Goal: Task Accomplishment & Management: Use online tool/utility

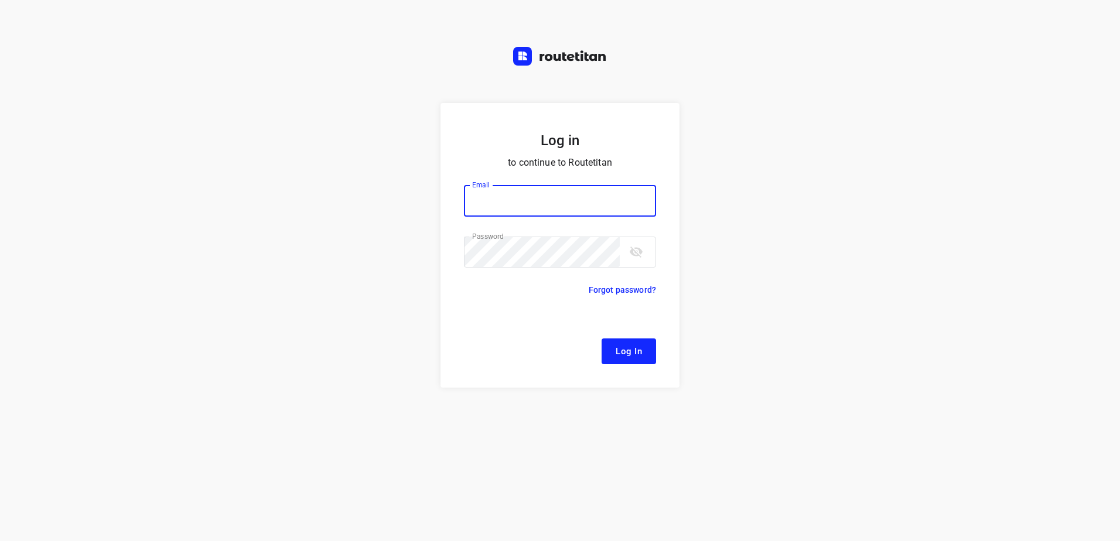
type input "[EMAIL_ADDRESS][DOMAIN_NAME]"
click at [641, 353] on span "Log In" at bounding box center [629, 351] width 26 height 15
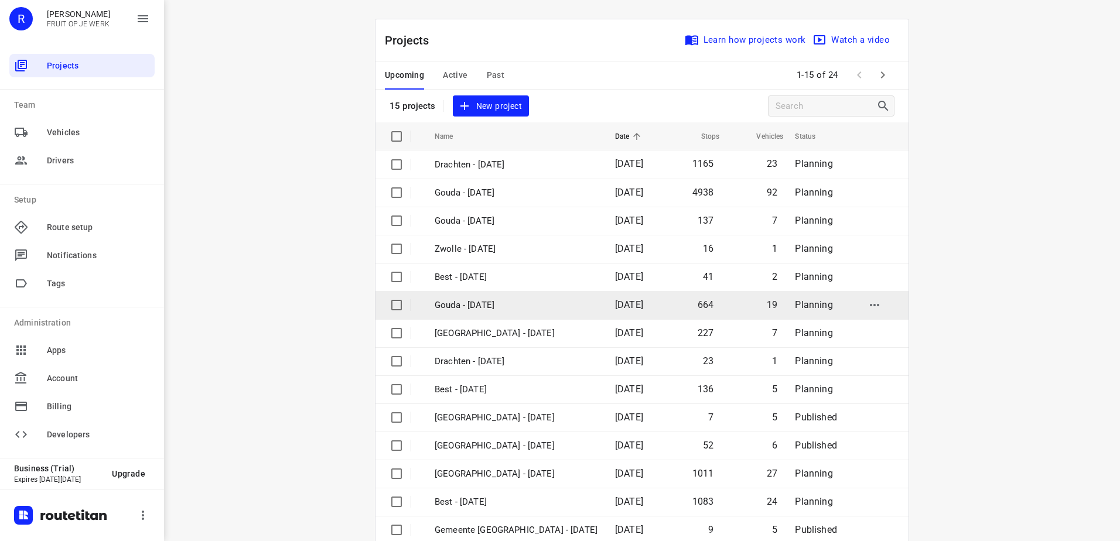
scroll to position [51, 0]
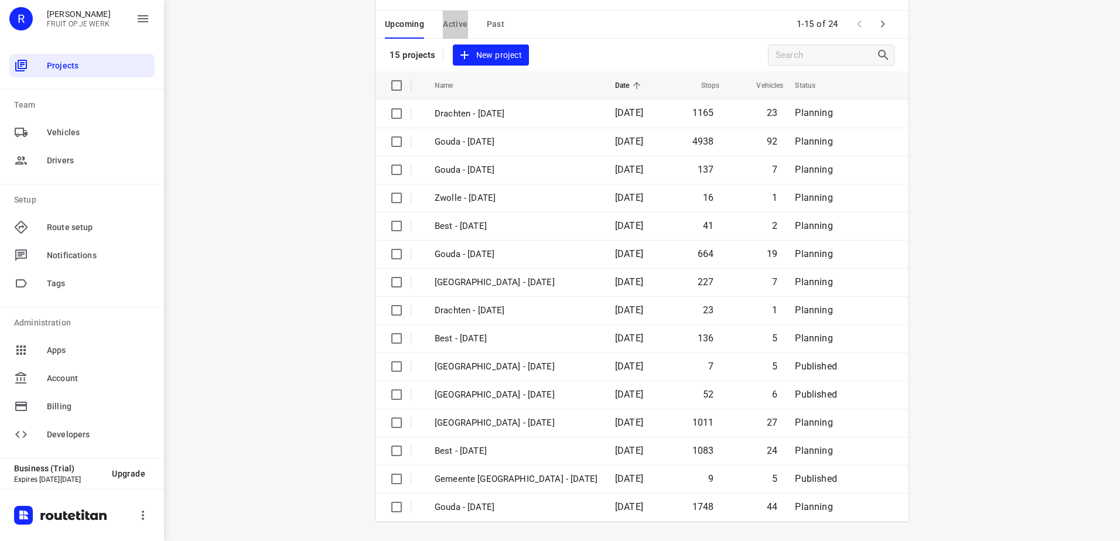
click at [452, 33] on button "Active" at bounding box center [455, 25] width 25 height 28
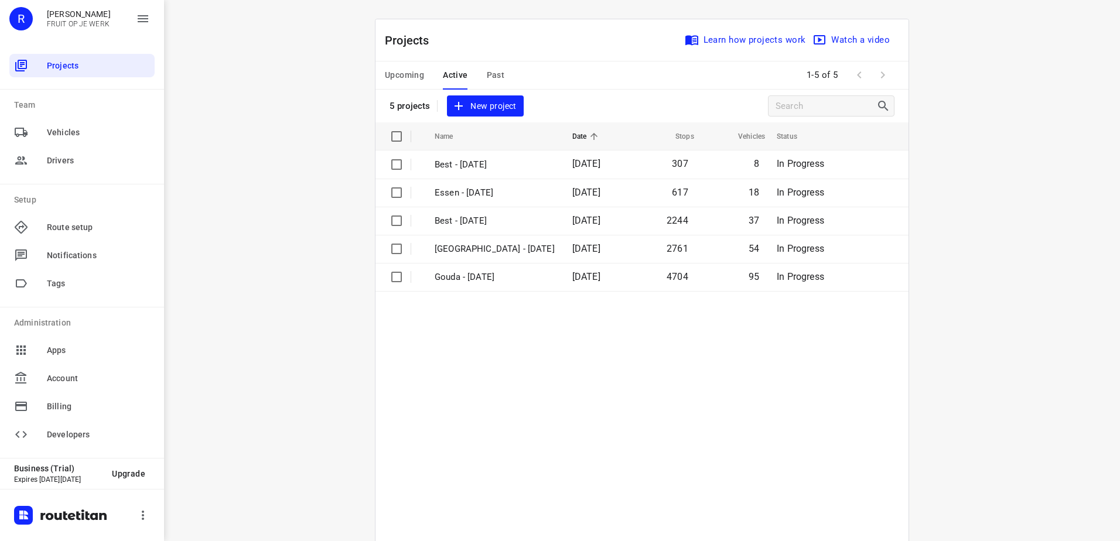
click at [407, 69] on span "Upcoming" at bounding box center [404, 75] width 39 height 15
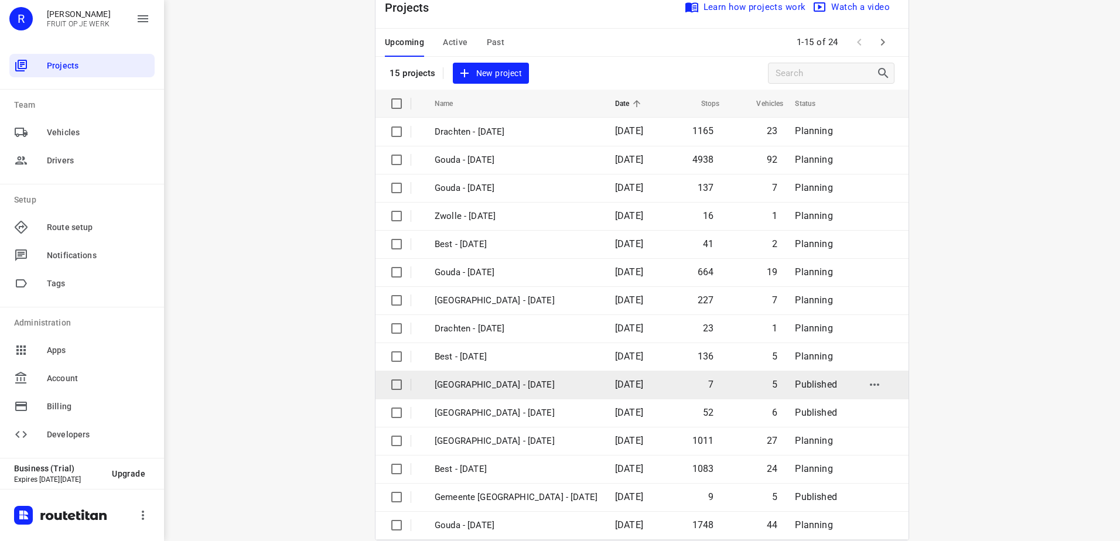
scroll to position [51, 0]
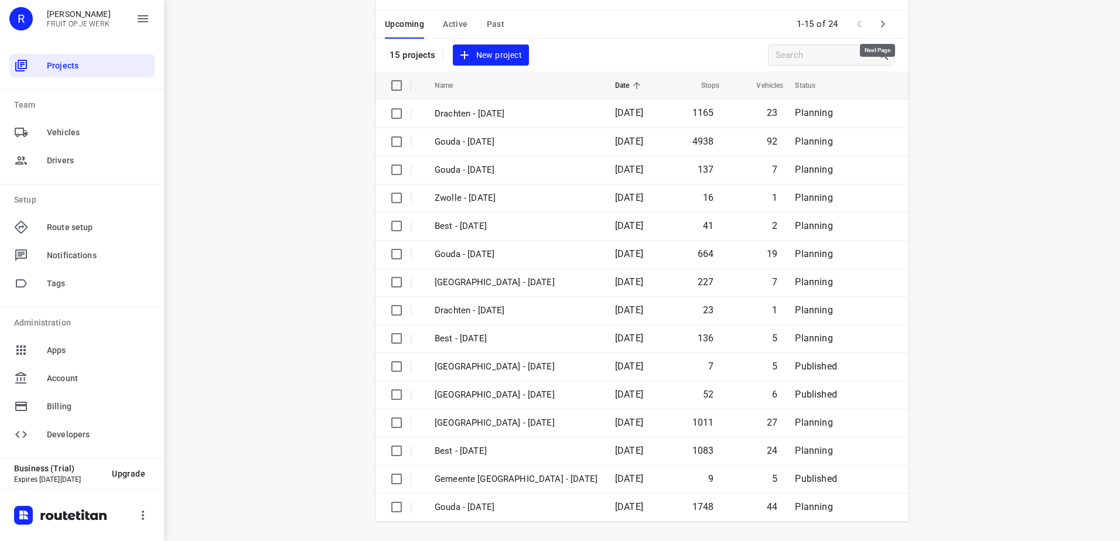
click at [881, 22] on icon "button" at bounding box center [883, 24] width 14 height 14
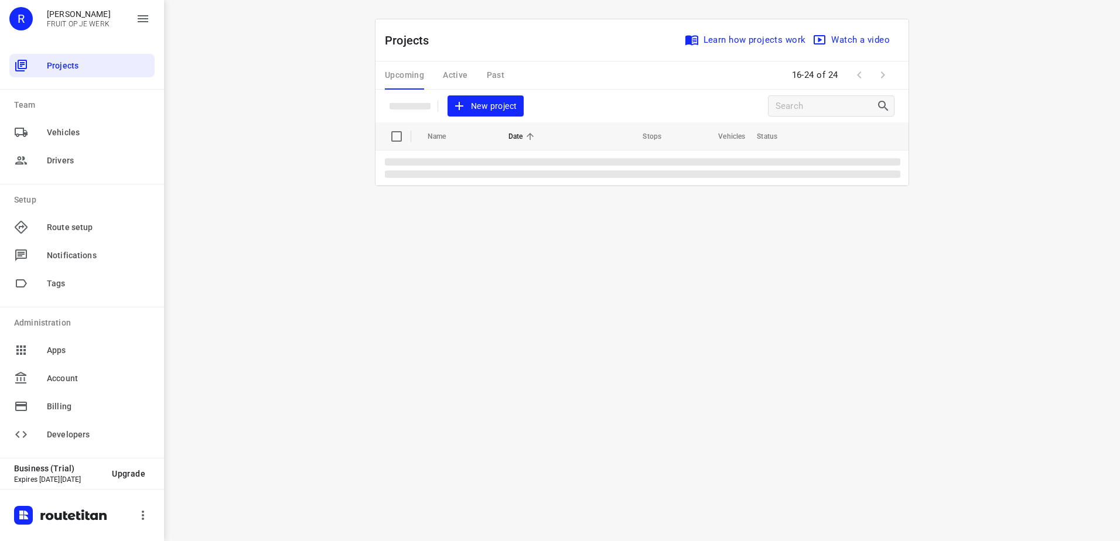
scroll to position [0, 0]
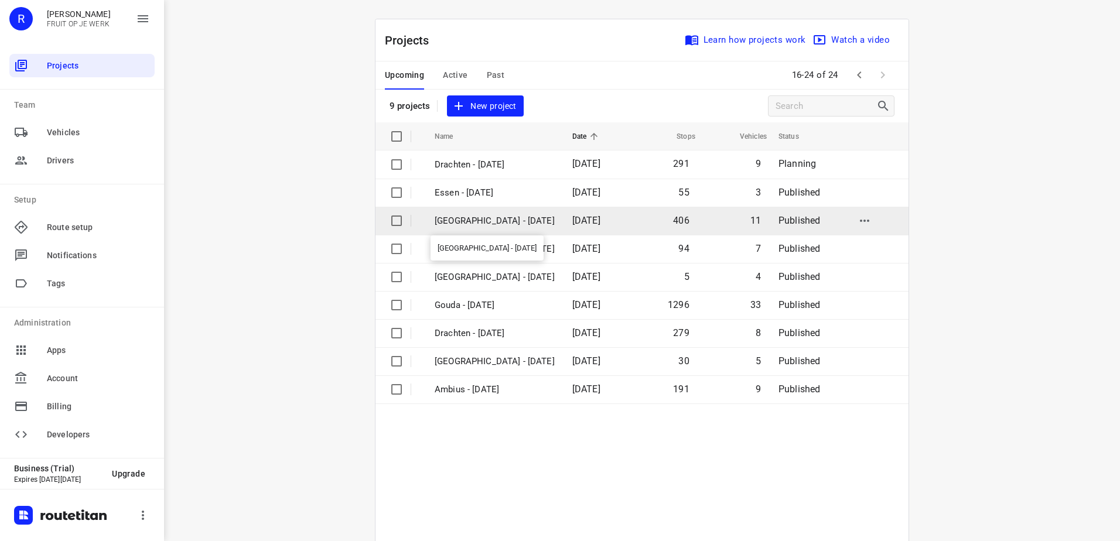
click at [514, 222] on p "[GEOGRAPHIC_DATA] - [DATE]" at bounding box center [495, 220] width 120 height 13
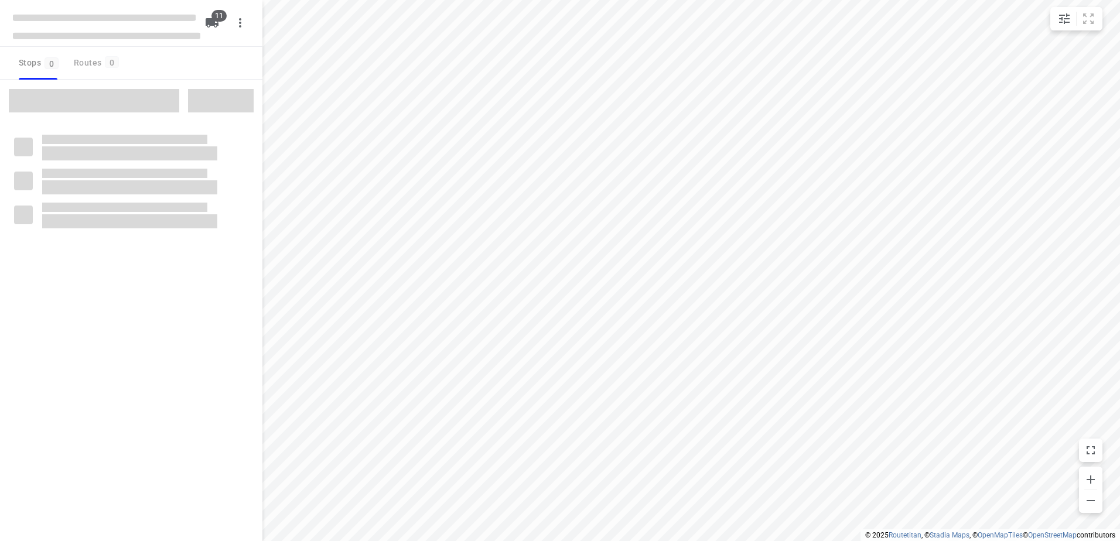
type input "distance"
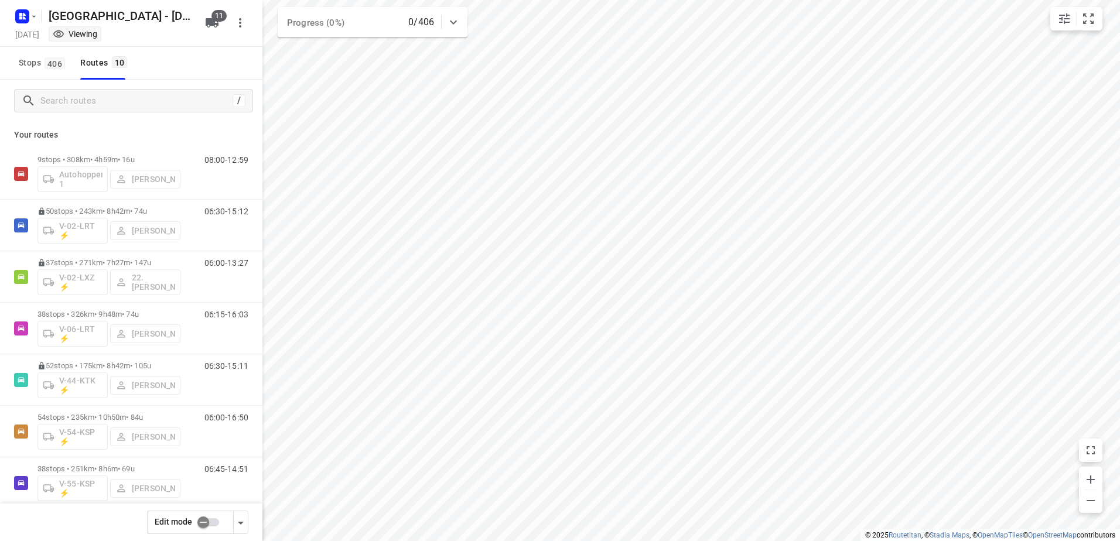
click at [211, 521] on input "checkbox" at bounding box center [203, 523] width 67 height 22
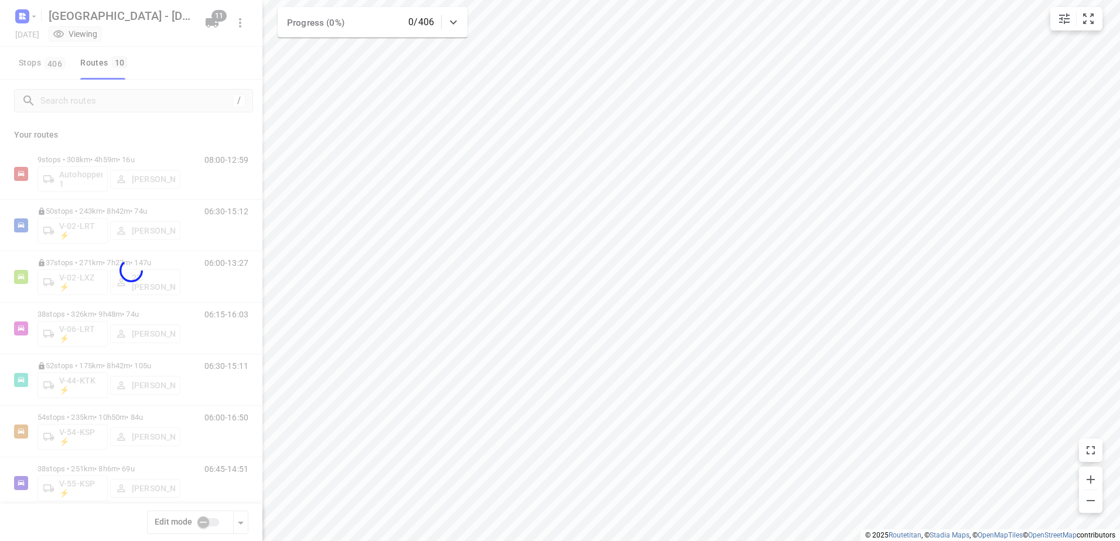
checkbox input "true"
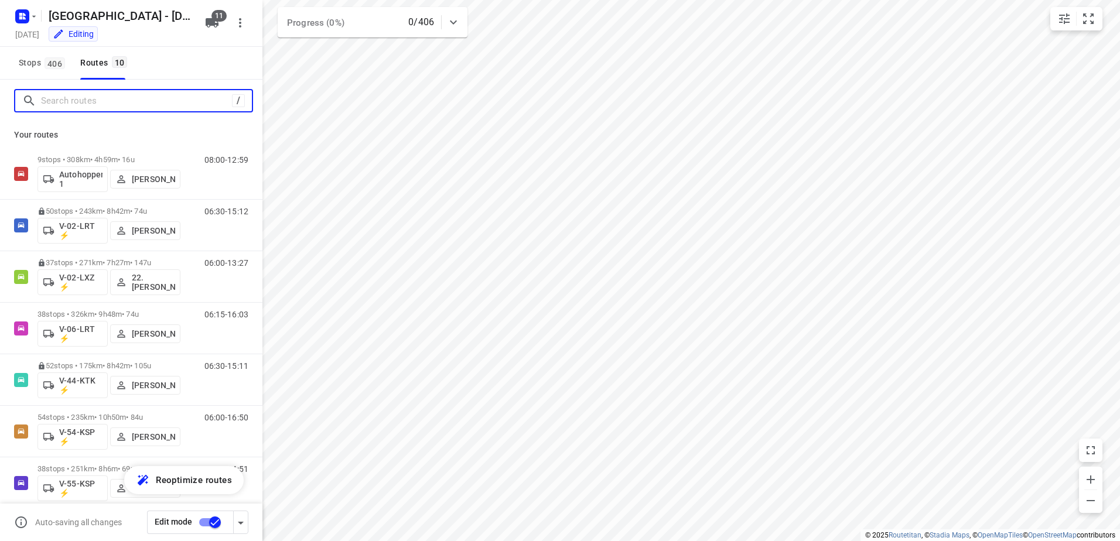
click at [123, 94] on input "Search routes" at bounding box center [136, 101] width 191 height 18
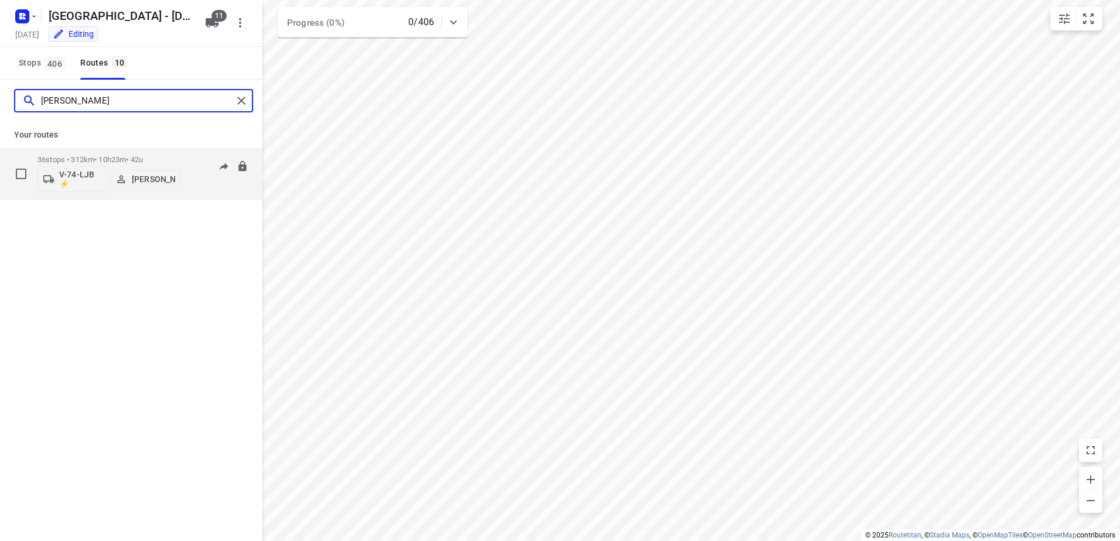
type input "[PERSON_NAME]"
click at [159, 175] on p "[PERSON_NAME]" at bounding box center [153, 179] width 43 height 9
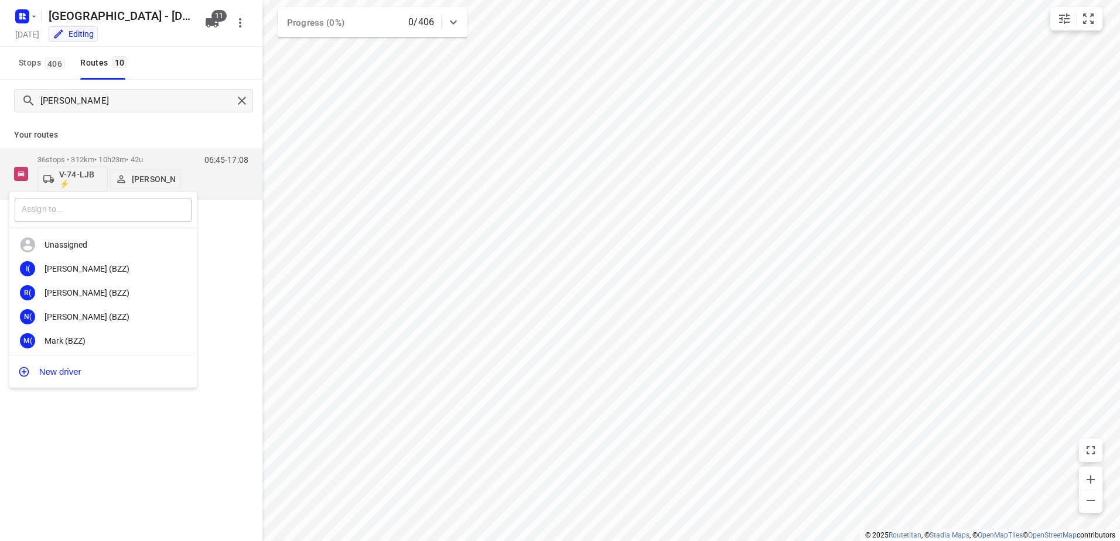
click at [148, 212] on input "text" at bounding box center [103, 210] width 177 height 24
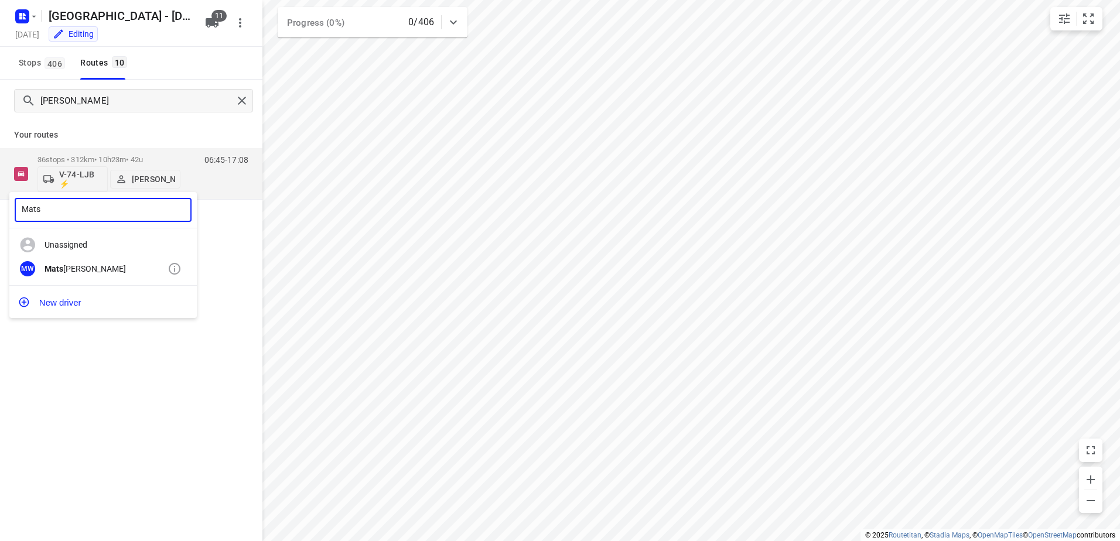
type input "Mats"
click at [130, 273] on div "[PERSON_NAME]" at bounding box center [106, 268] width 123 height 9
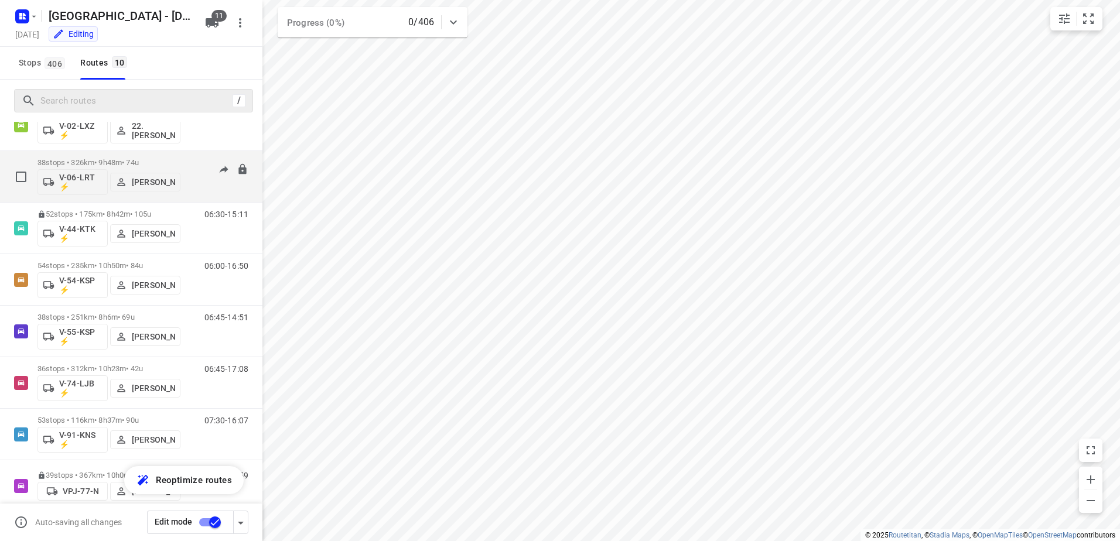
scroll to position [172, 0]
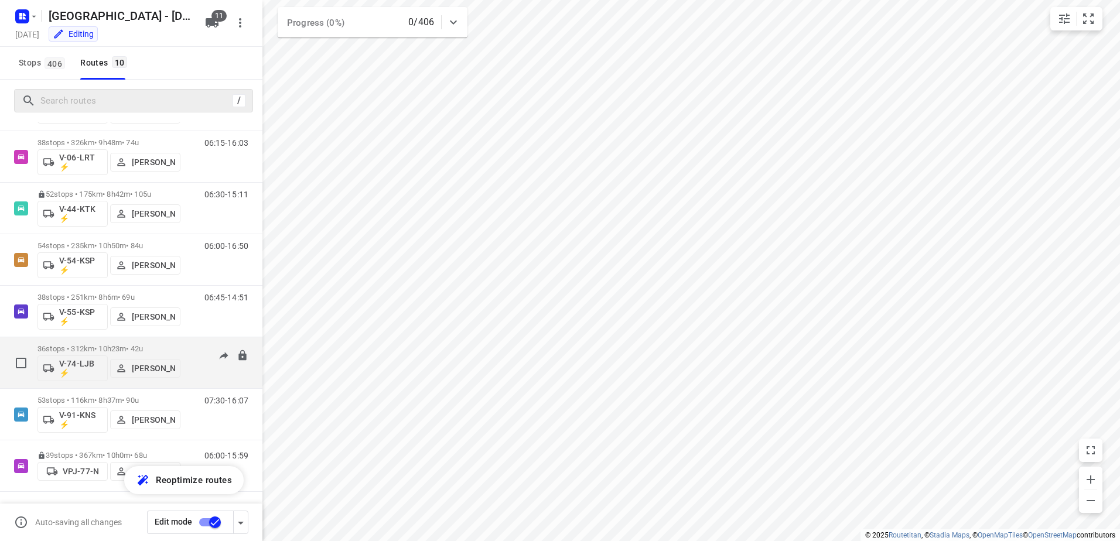
click at [109, 346] on p "36 stops • 312km • 10h23m • 42u" at bounding box center [108, 349] width 143 height 9
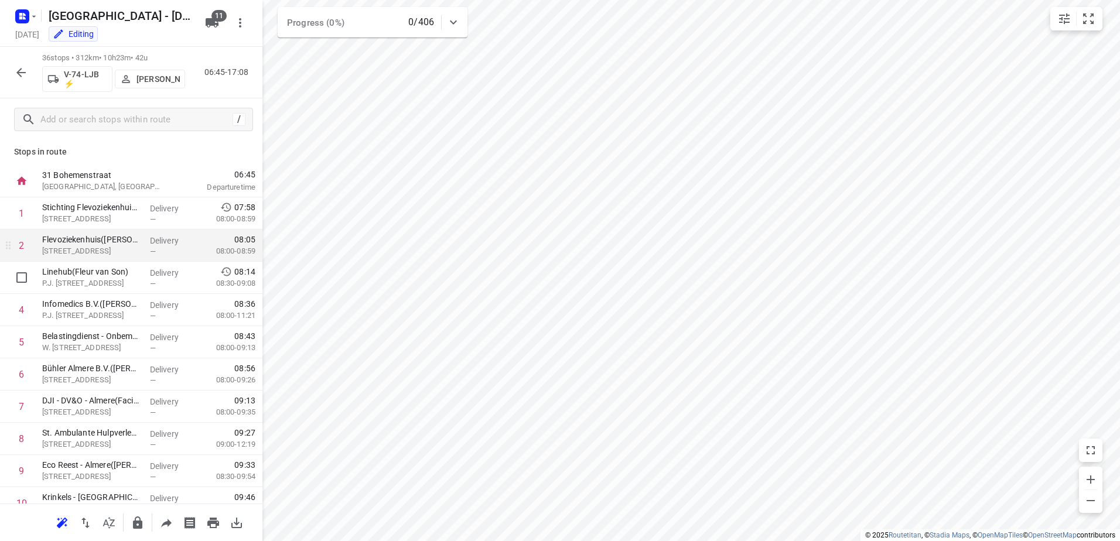
scroll to position [0, 0]
click at [16, 71] on icon "button" at bounding box center [21, 73] width 14 height 14
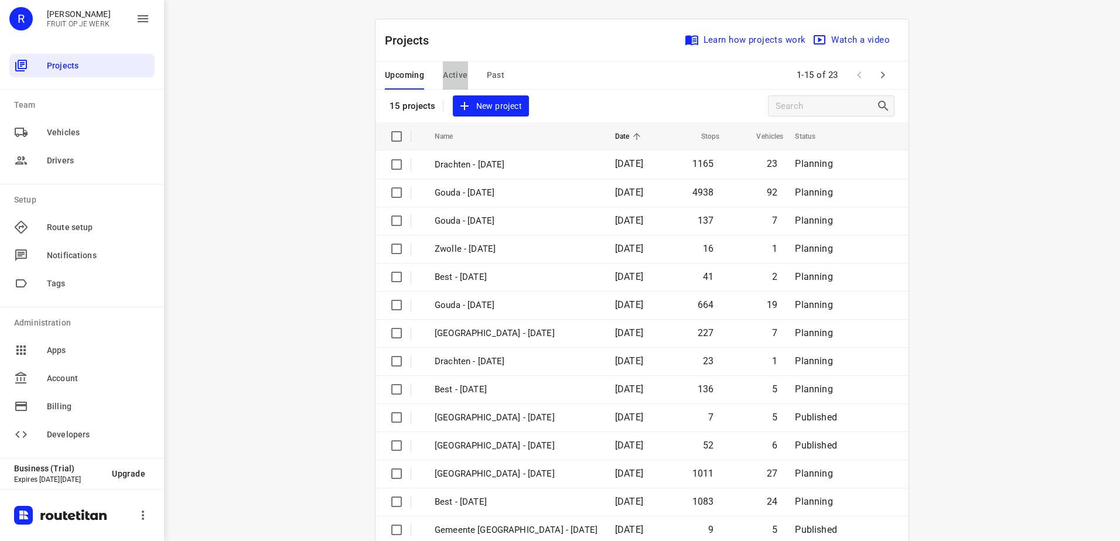
click at [454, 66] on button "Active" at bounding box center [455, 76] width 25 height 28
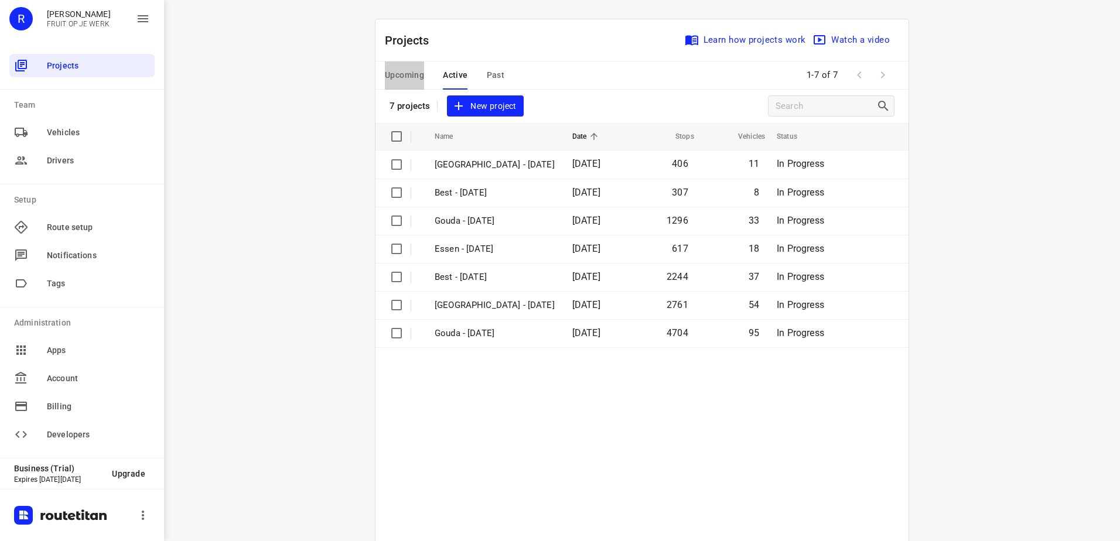
click at [400, 77] on span "Upcoming" at bounding box center [404, 75] width 39 height 15
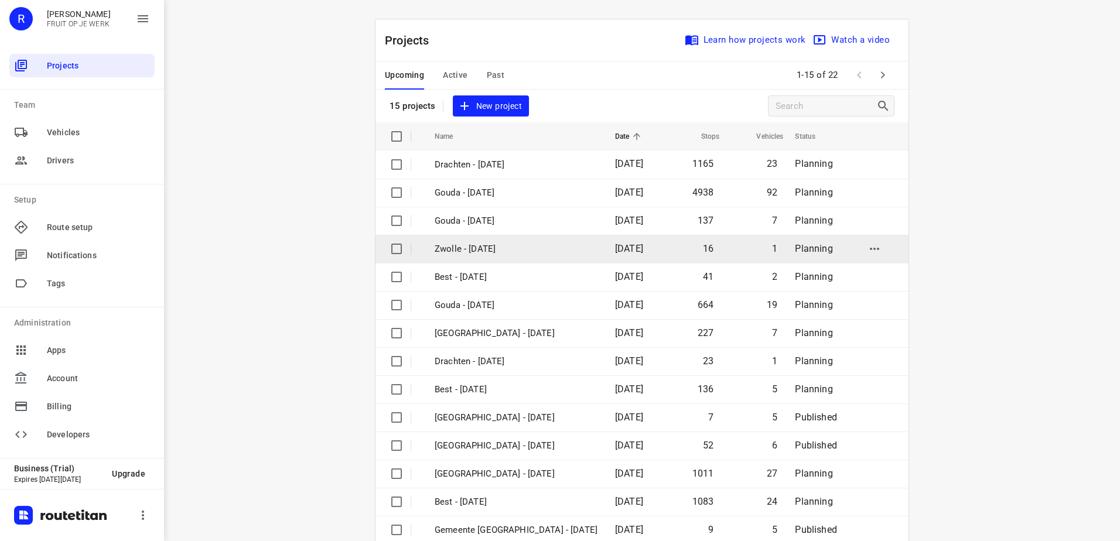
click at [492, 254] on p "Zwolle - [DATE]" at bounding box center [516, 249] width 163 height 13
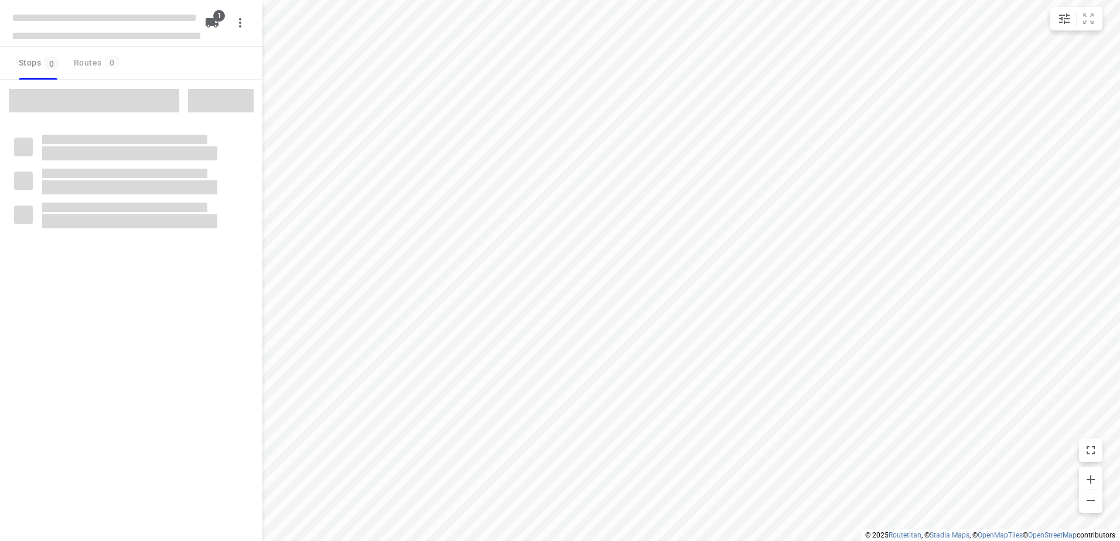
type input "distance"
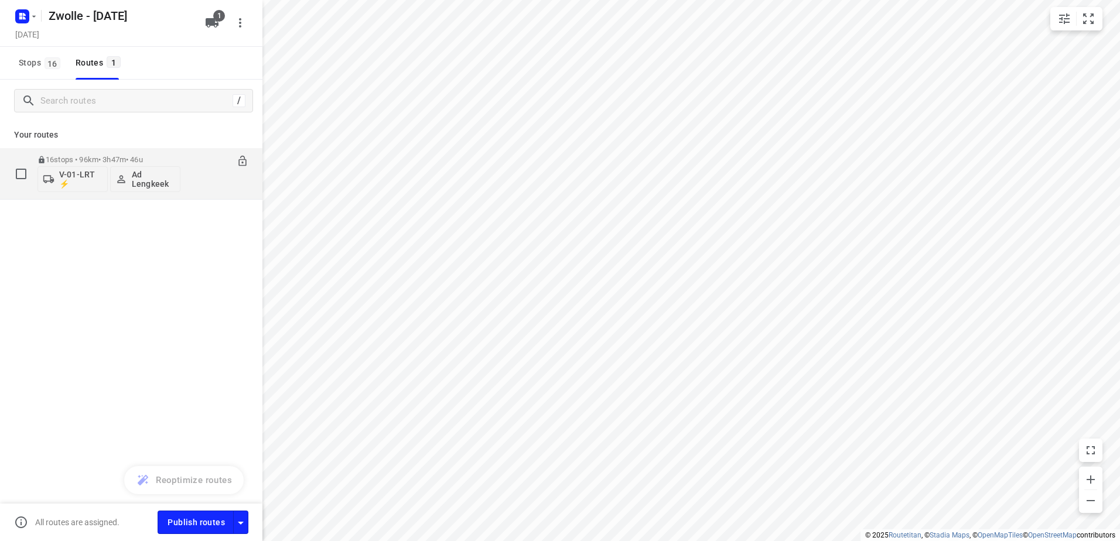
click at [148, 176] on p "Ad Lengkeek" at bounding box center [153, 179] width 43 height 19
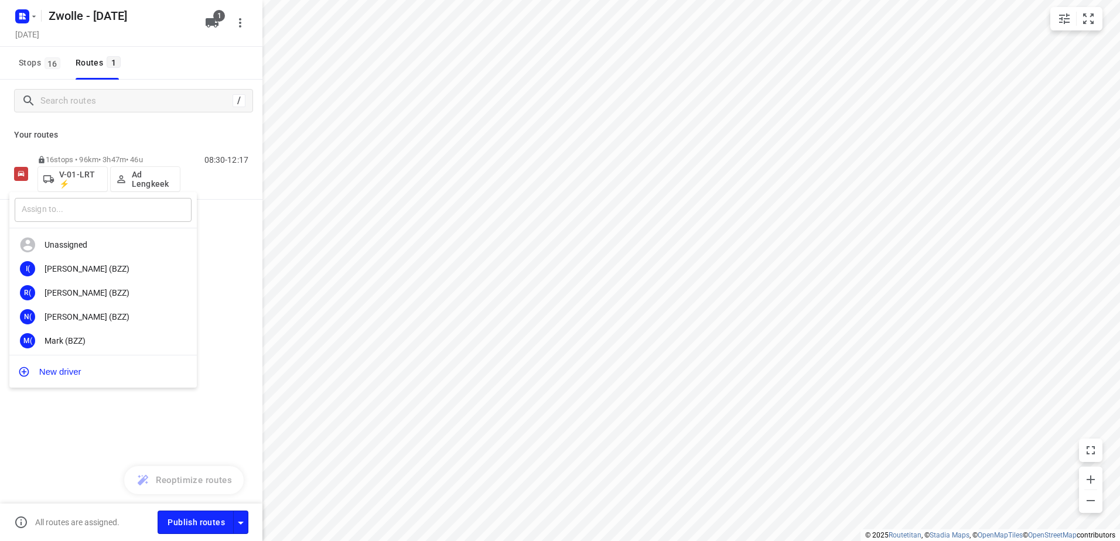
click at [122, 217] on input "text" at bounding box center [103, 210] width 177 height 24
type input "[PERSON_NAME]"
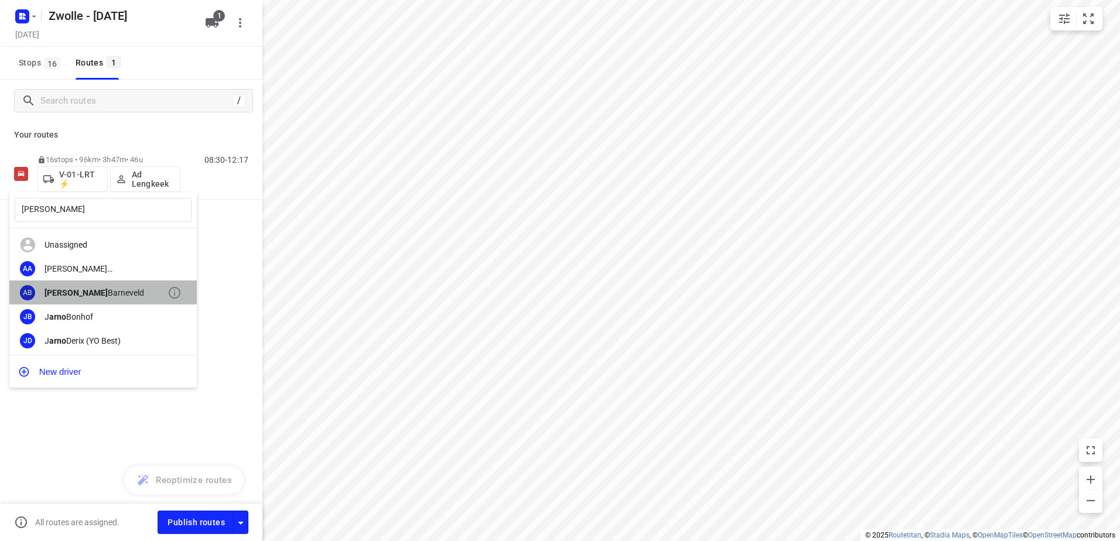
click at [115, 292] on div "[PERSON_NAME]" at bounding box center [106, 292] width 123 height 9
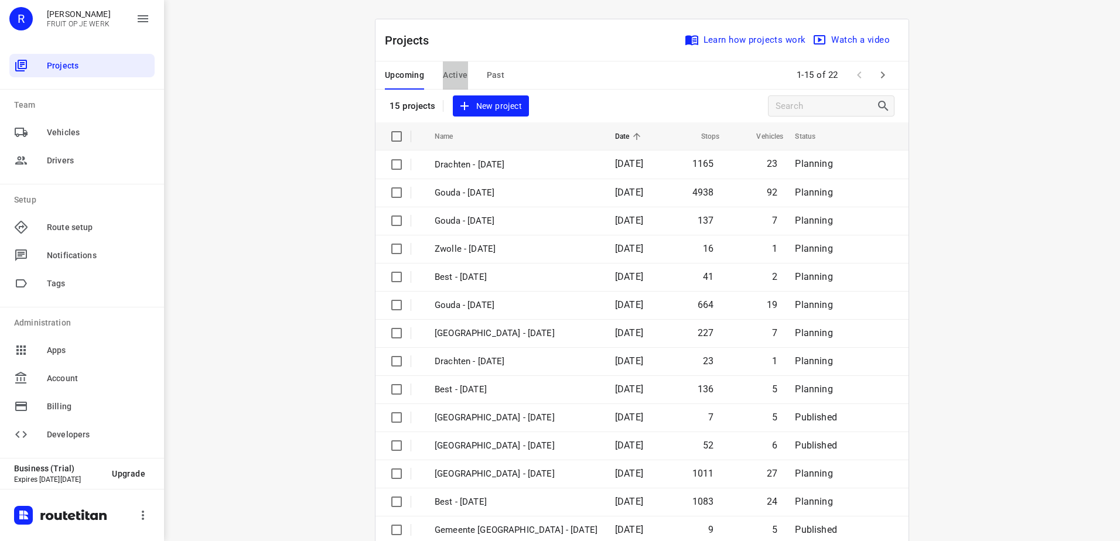
click at [451, 74] on span "Active" at bounding box center [455, 75] width 25 height 15
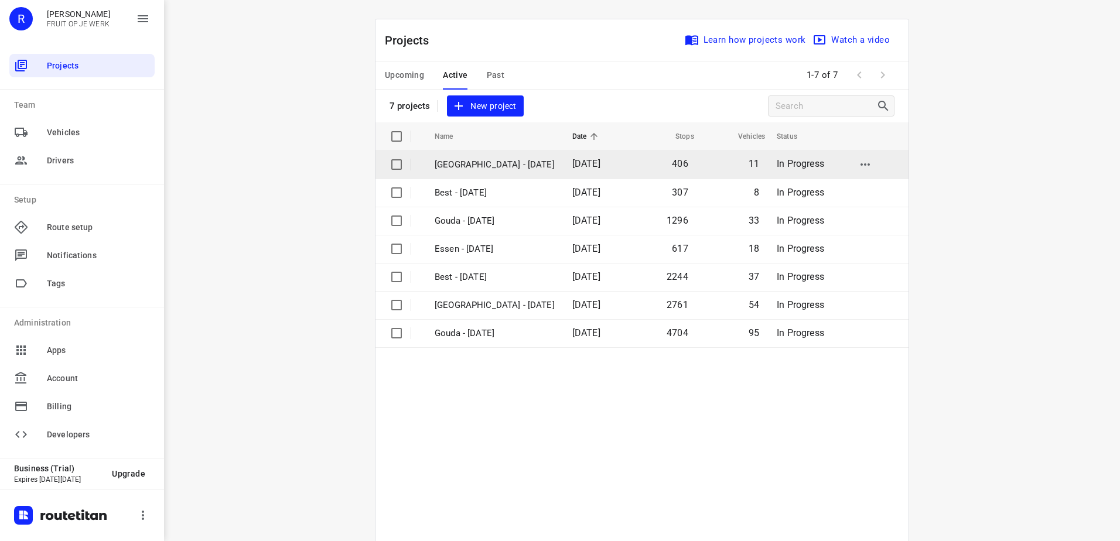
click at [499, 168] on p "[GEOGRAPHIC_DATA] - [DATE]" at bounding box center [495, 164] width 120 height 13
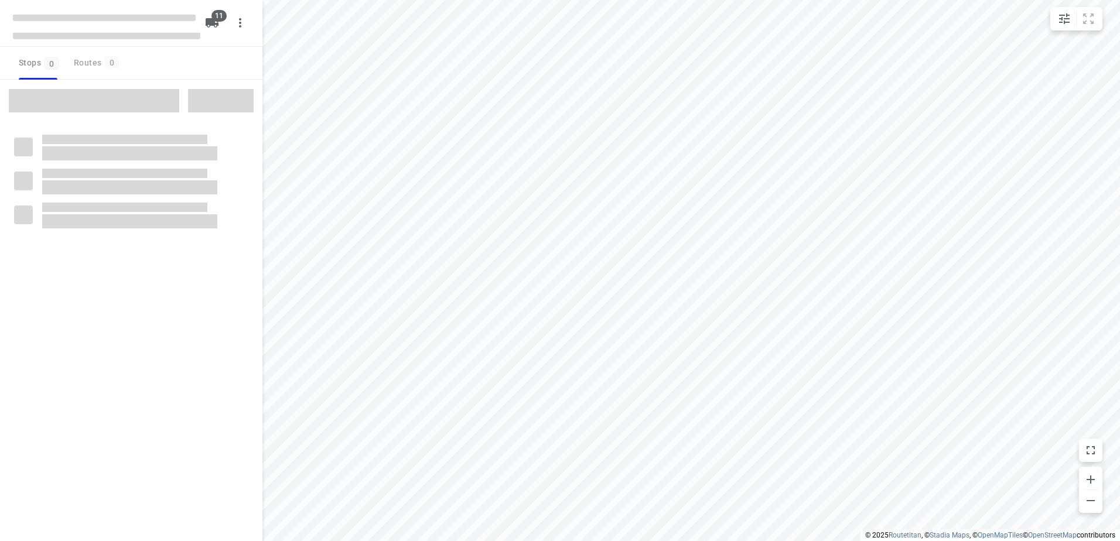
type input "distance"
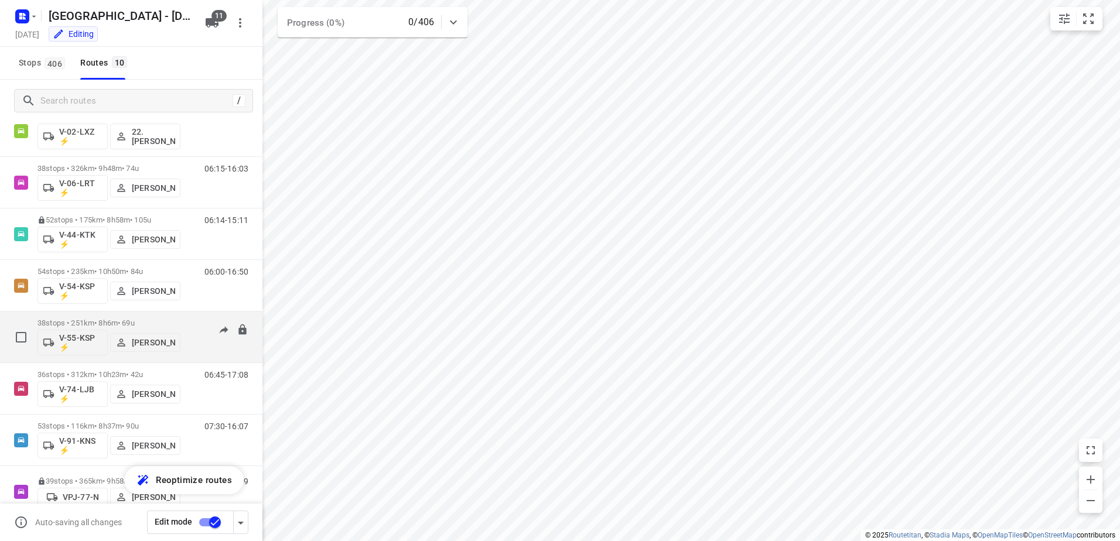
scroll to position [172, 0]
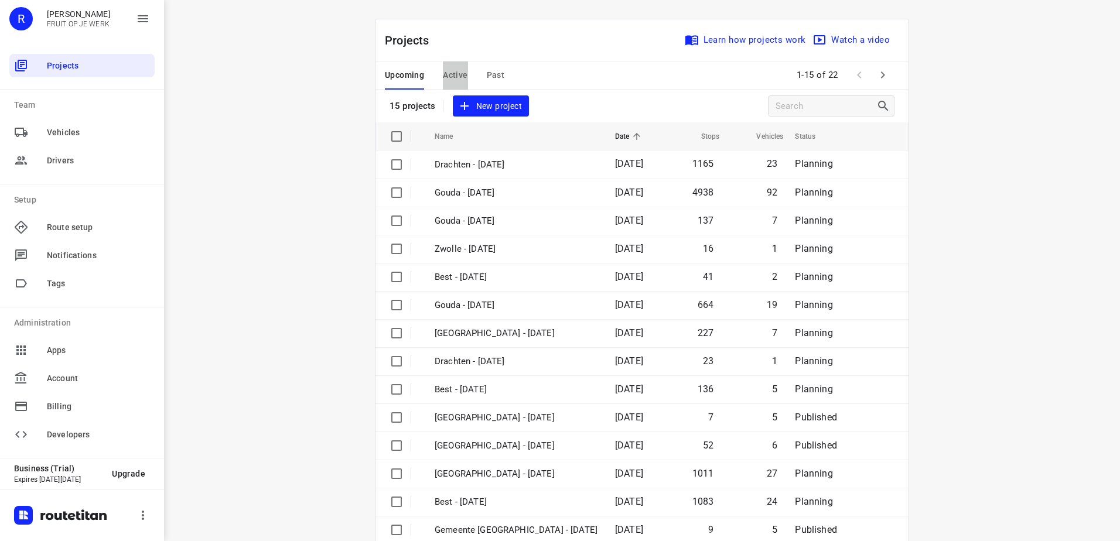
click at [444, 70] on span "Active" at bounding box center [455, 75] width 25 height 15
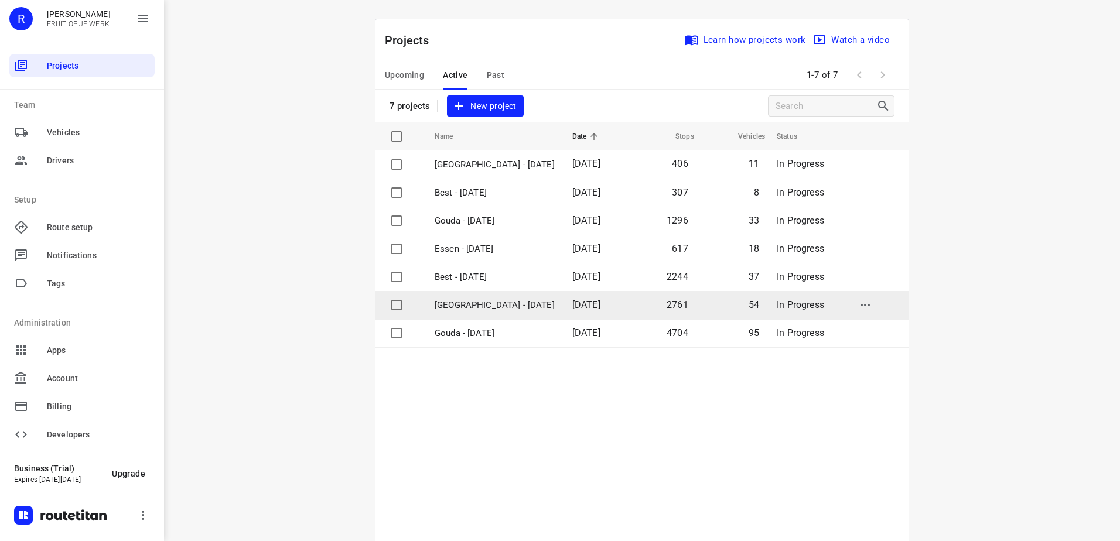
click at [507, 301] on p "[GEOGRAPHIC_DATA] - [DATE]" at bounding box center [495, 305] width 120 height 13
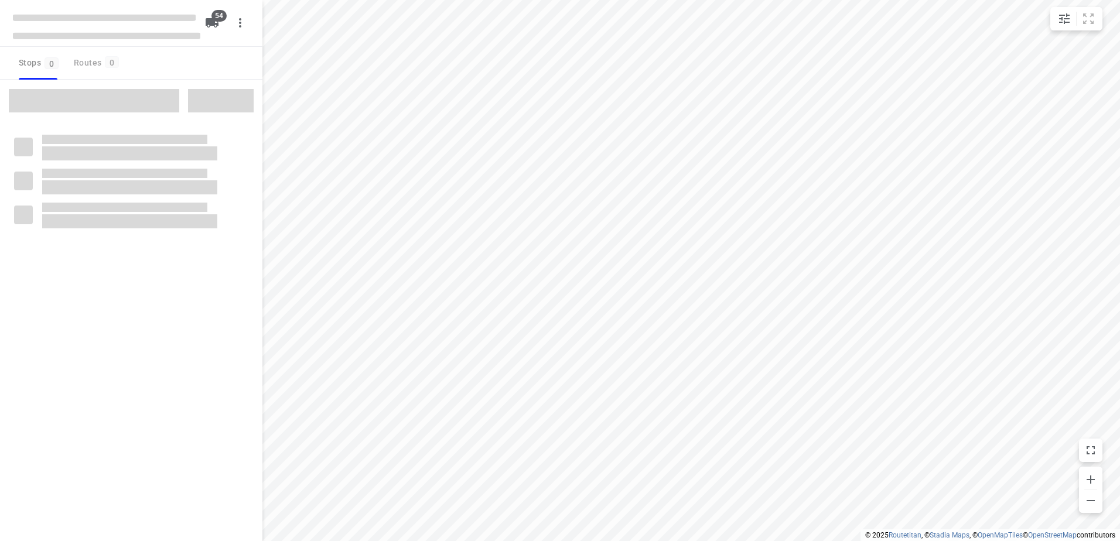
type input "distance"
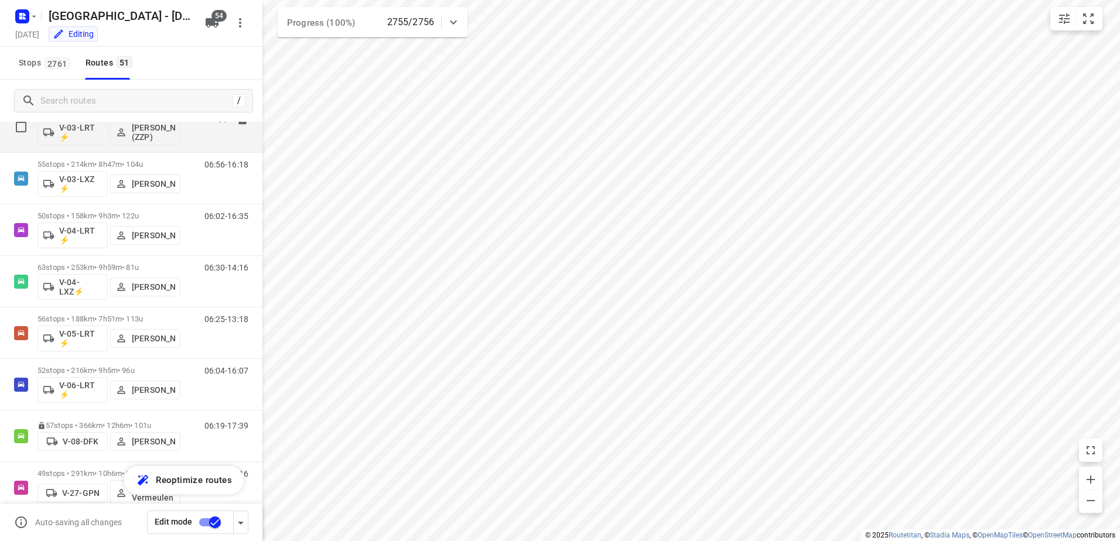
scroll to position [410, 0]
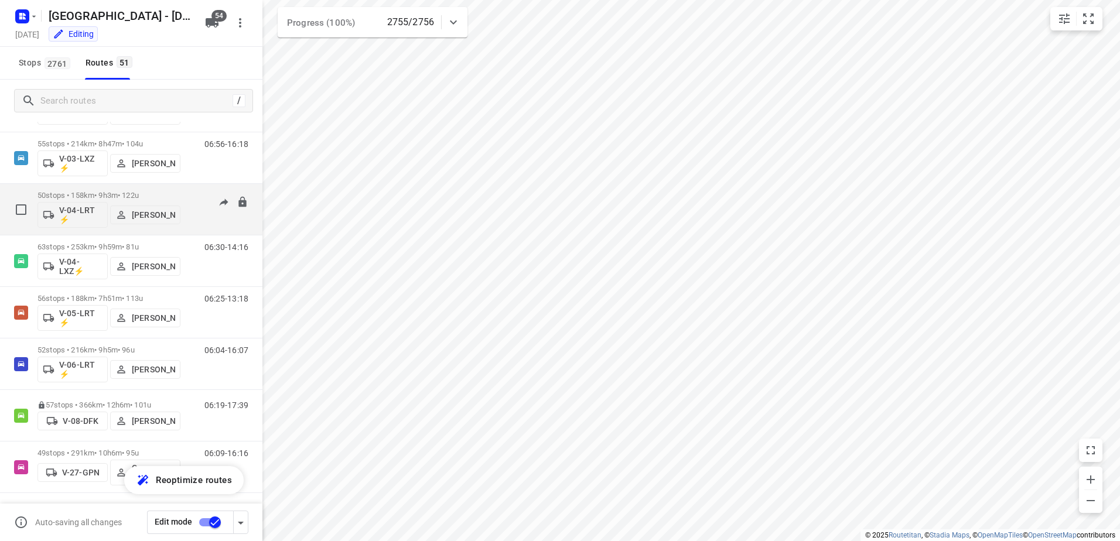
click at [104, 193] on p "50 stops • 158km • 9h3m • 122u" at bounding box center [108, 195] width 143 height 9
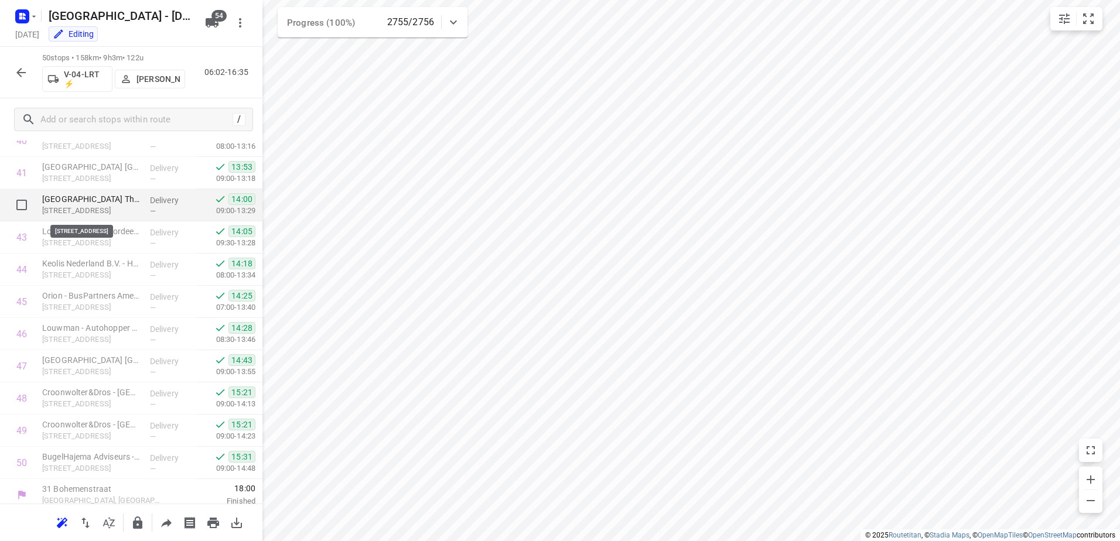
scroll to position [1372, 0]
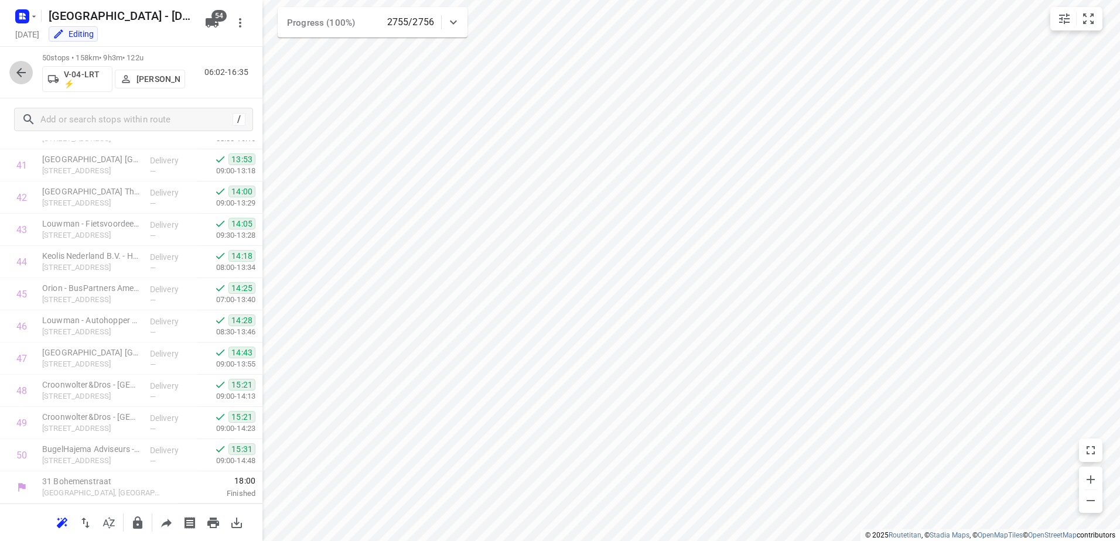
click at [25, 66] on icon "button" at bounding box center [21, 73] width 14 height 14
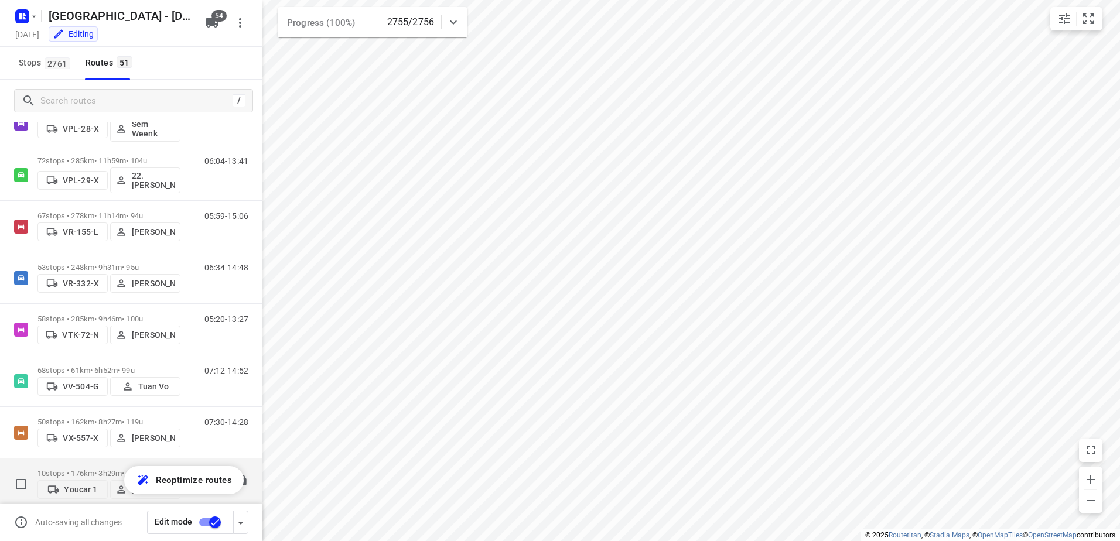
scroll to position [2319, 0]
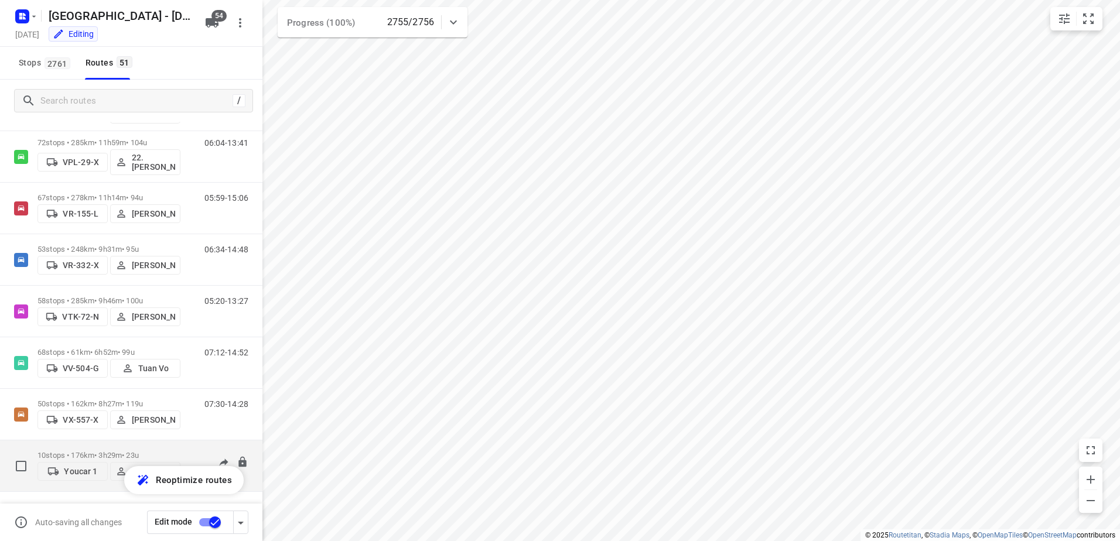
click at [94, 451] on p "10 stops • 176km • 3h29m • 23u" at bounding box center [108, 455] width 143 height 9
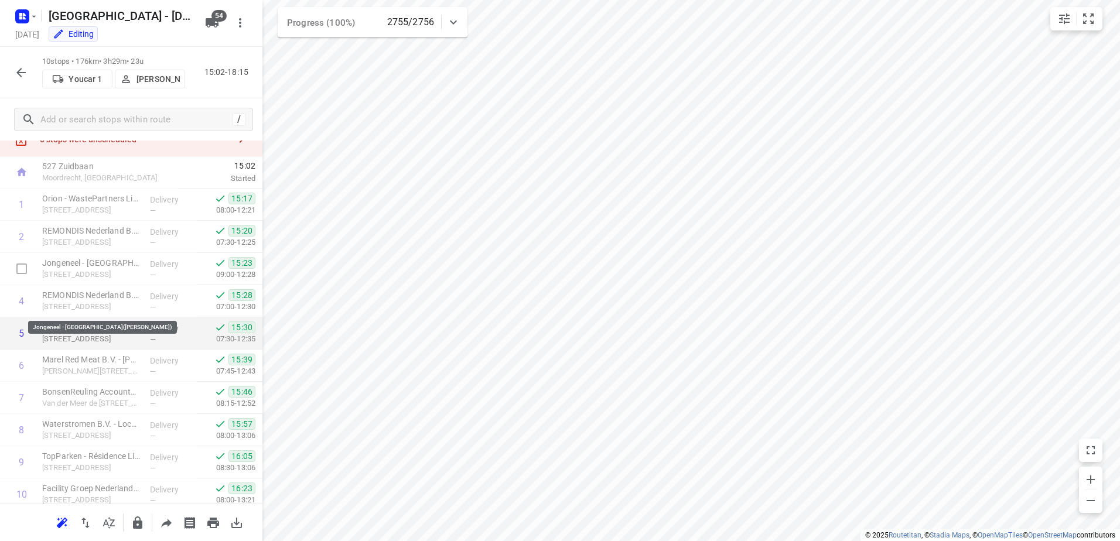
scroll to position [83, 0]
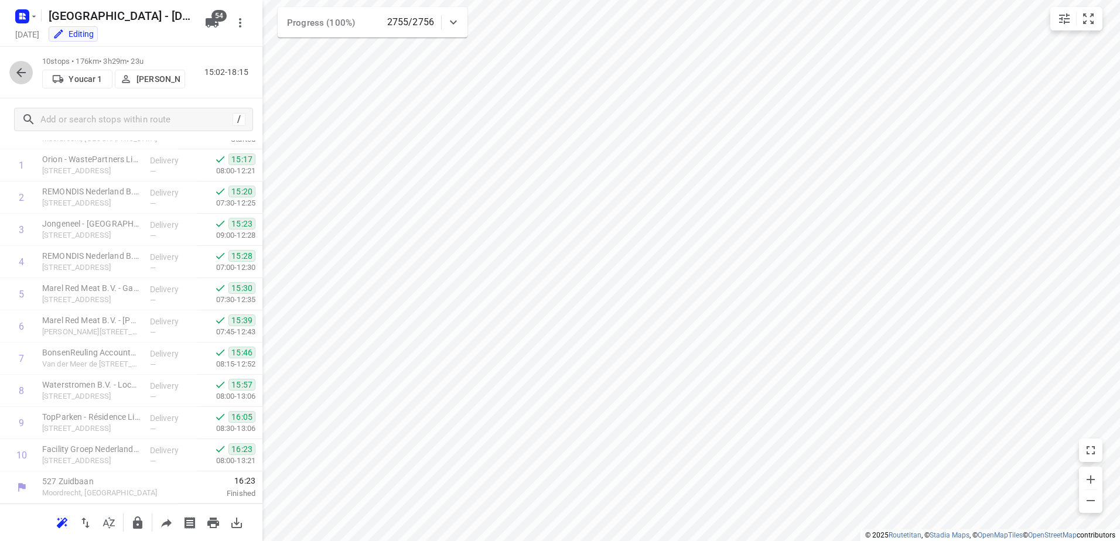
click at [28, 73] on icon "button" at bounding box center [21, 73] width 14 height 14
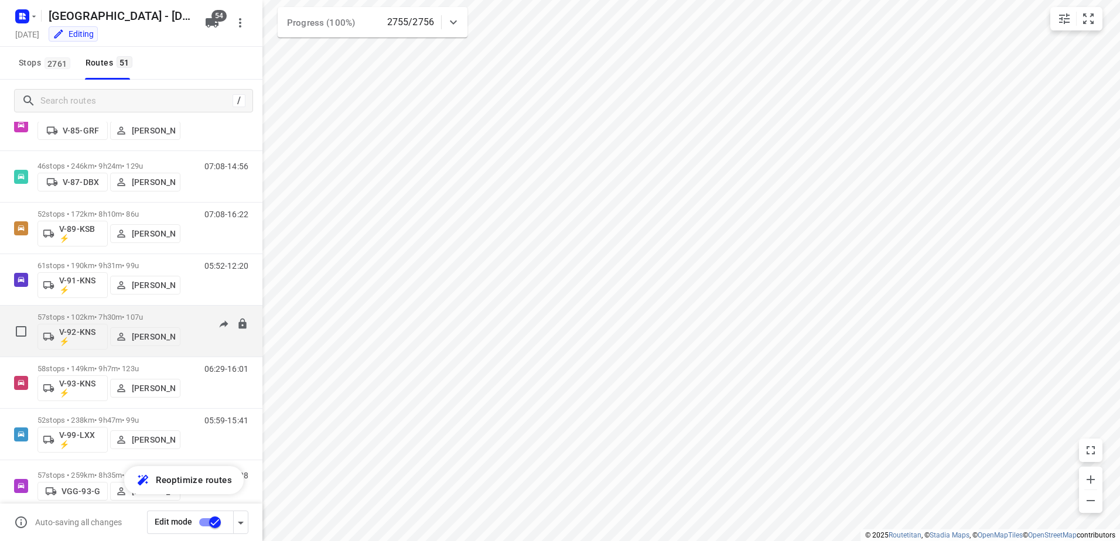
scroll to position [1557, 0]
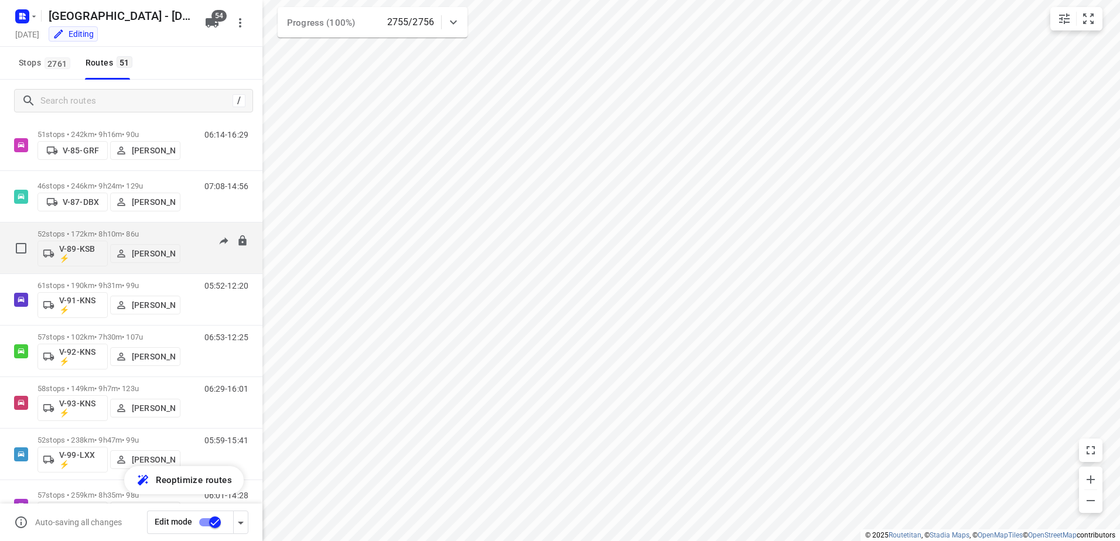
click at [109, 232] on p "52 stops • 172km • 8h10m • 86u" at bounding box center [108, 234] width 143 height 9
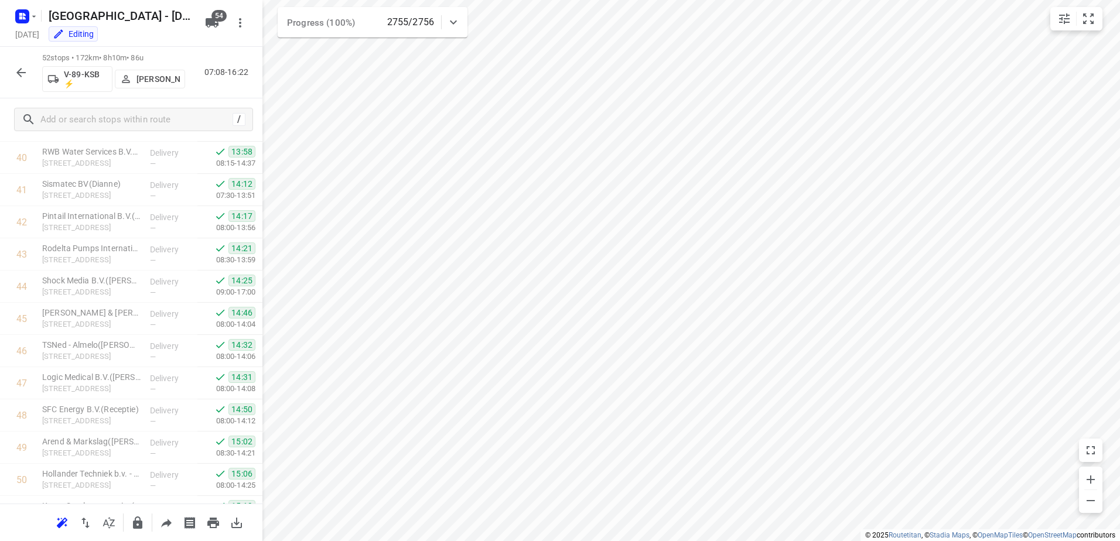
scroll to position [1437, 0]
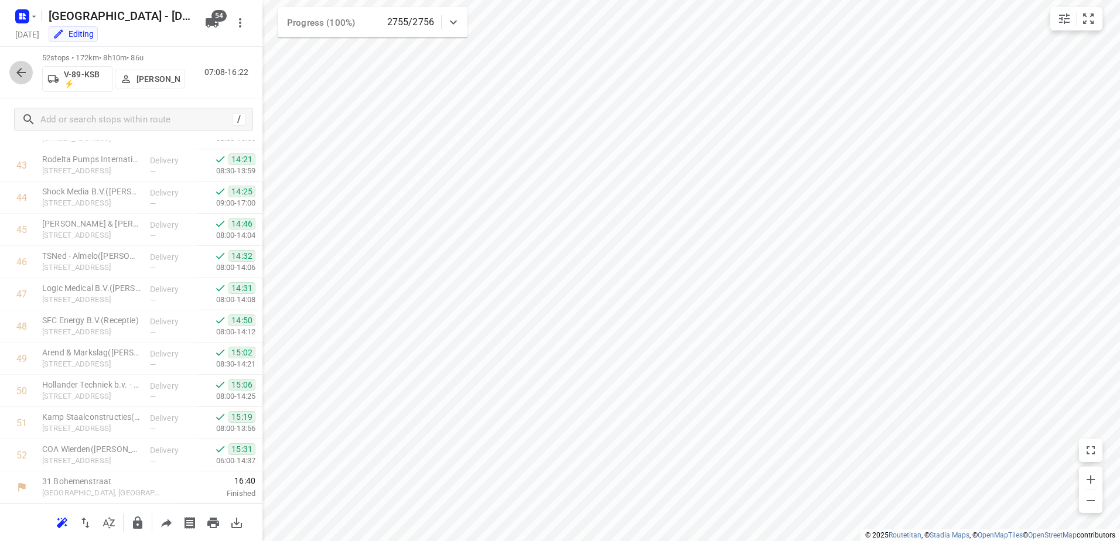
click at [23, 66] on icon "button" at bounding box center [21, 73] width 14 height 14
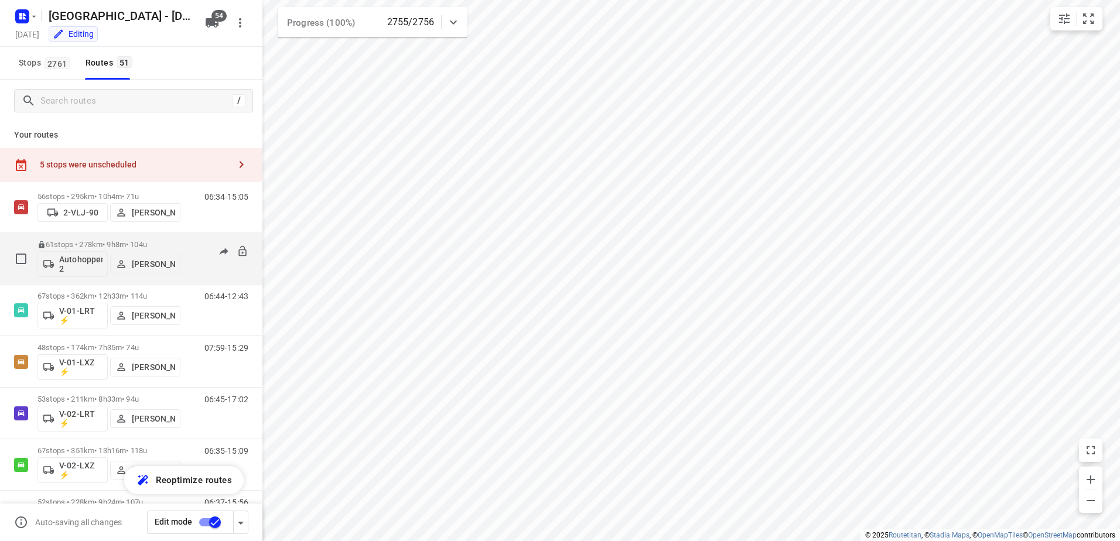
click at [107, 244] on p "61 stops • 278km • 9h8m • 104u" at bounding box center [108, 244] width 143 height 9
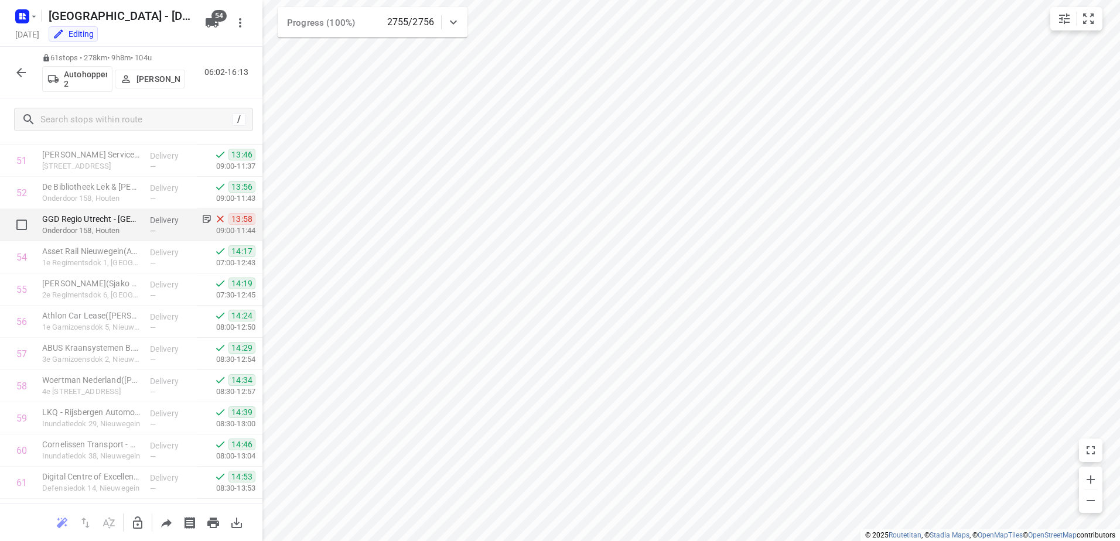
scroll to position [1727, 0]
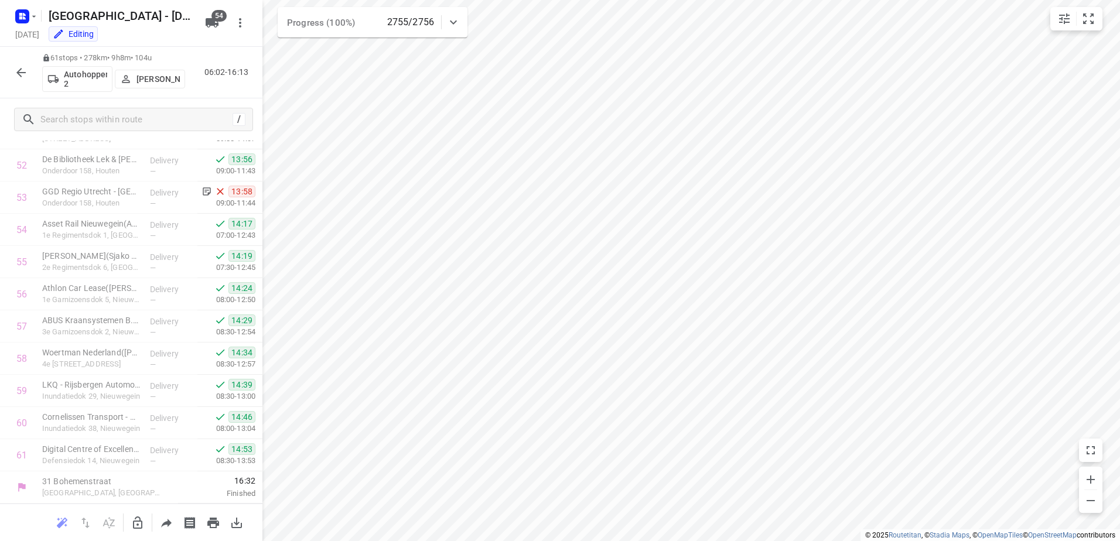
click at [16, 74] on icon "button" at bounding box center [21, 73] width 14 height 14
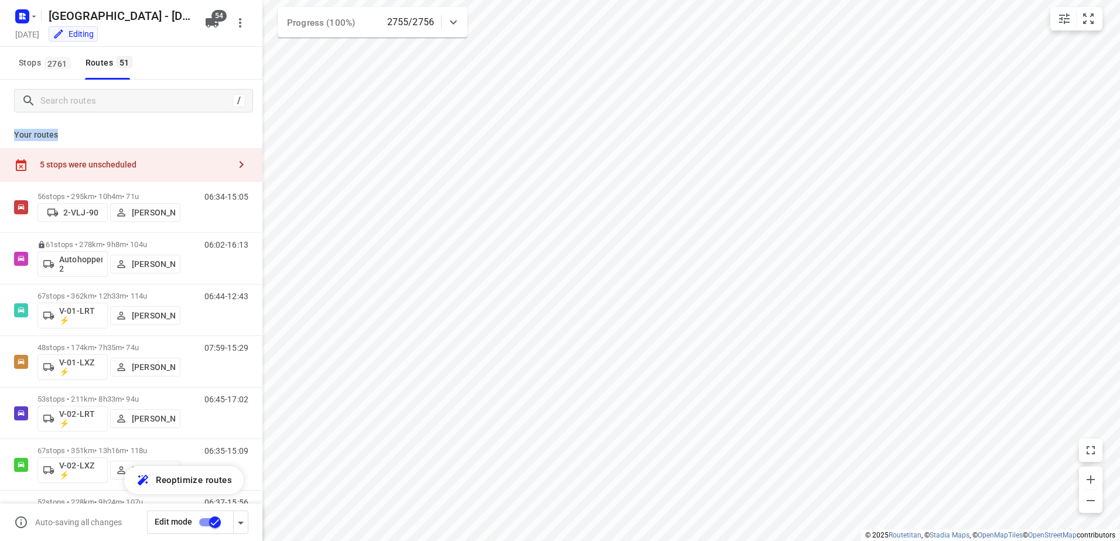
drag, startPoint x: 67, startPoint y: 131, endPoint x: 13, endPoint y: 137, distance: 54.2
click at [13, 137] on div "Your routes 5 stops were unscheduled 56 stops • 295km • 10h4m • 71u 2-VLJ-90 Fi…" at bounding box center [131, 348] width 262 height 452
drag, startPoint x: 13, startPoint y: 137, endPoint x: 124, endPoint y: 135, distance: 110.8
click at [123, 134] on p "Your routes" at bounding box center [131, 135] width 234 height 12
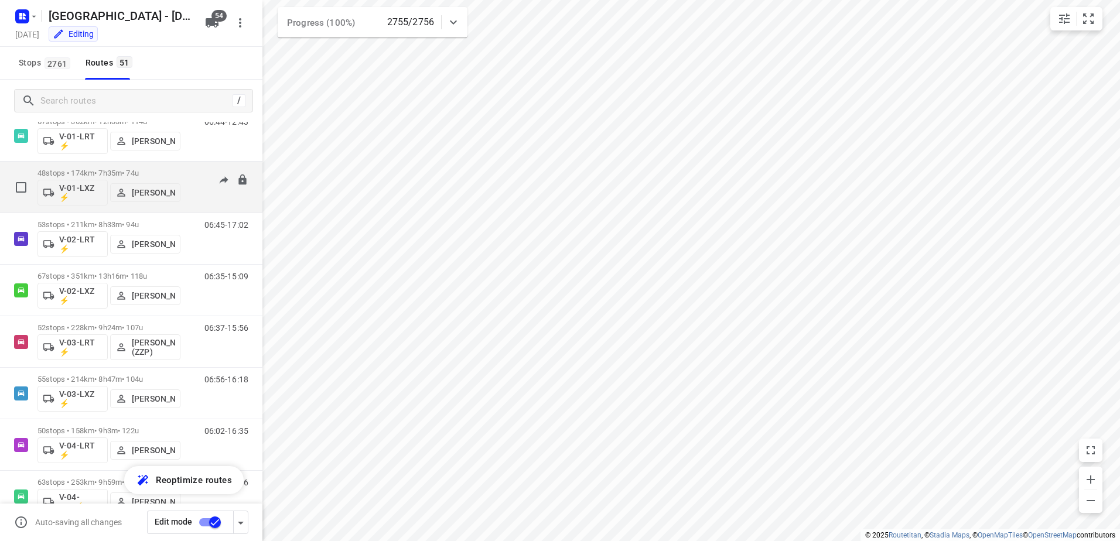
scroll to position [234, 0]
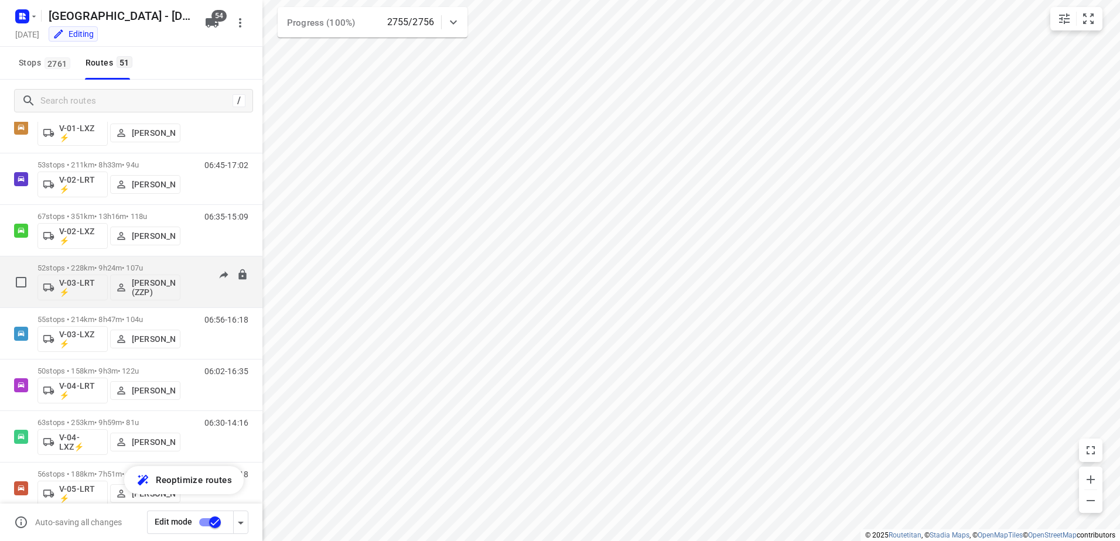
click at [96, 266] on p "52 stops • 228km • 9h24m • 107u" at bounding box center [108, 268] width 143 height 9
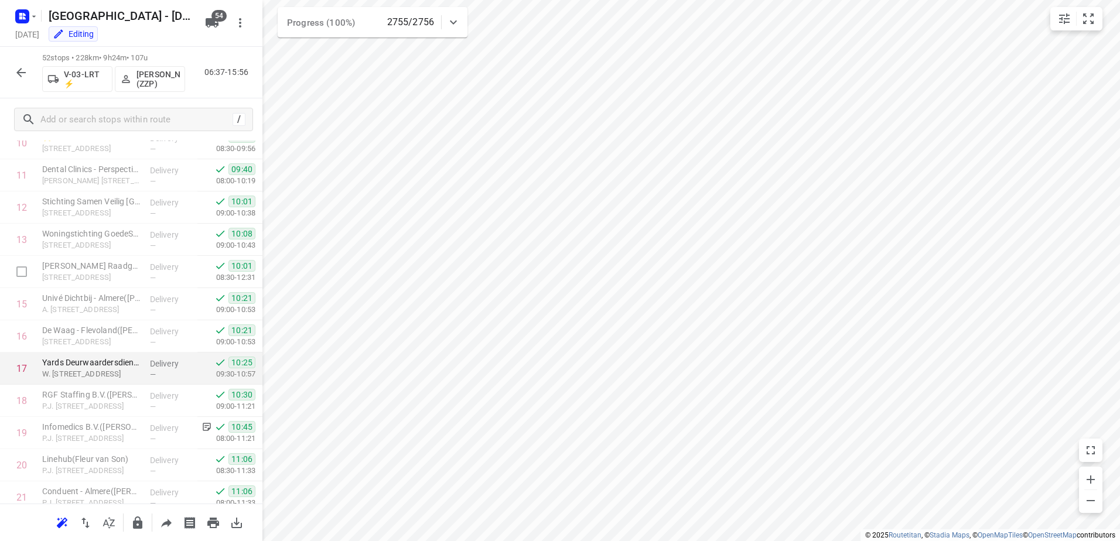
scroll to position [382, 0]
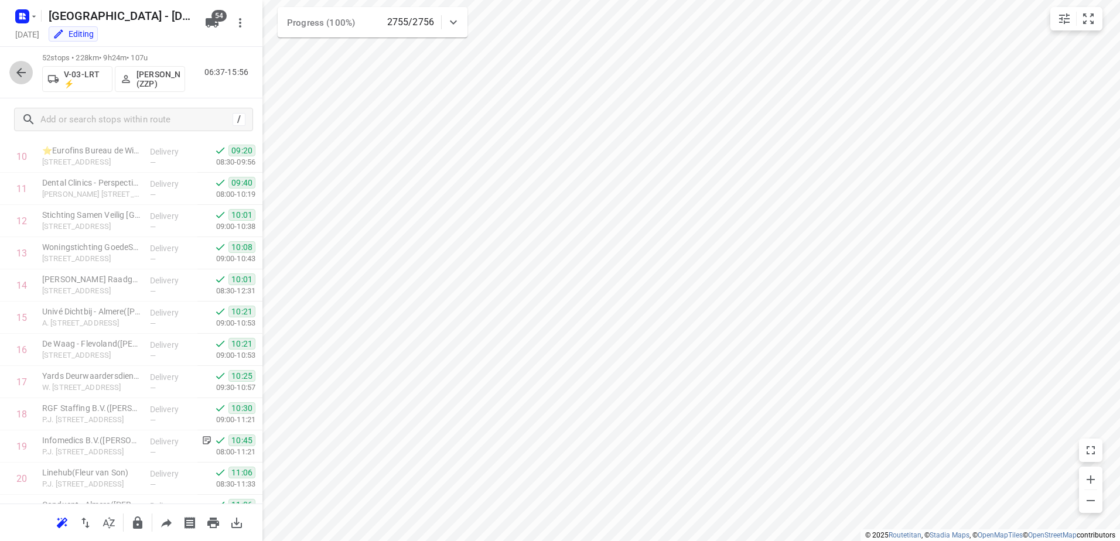
click at [13, 70] on button "button" at bounding box center [20, 72] width 23 height 23
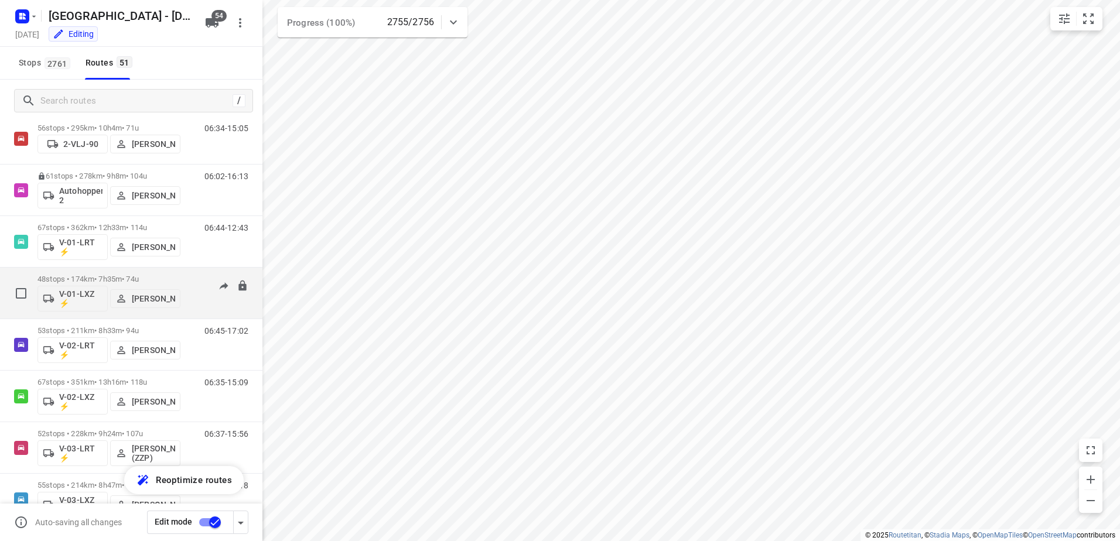
scroll to position [176, 0]
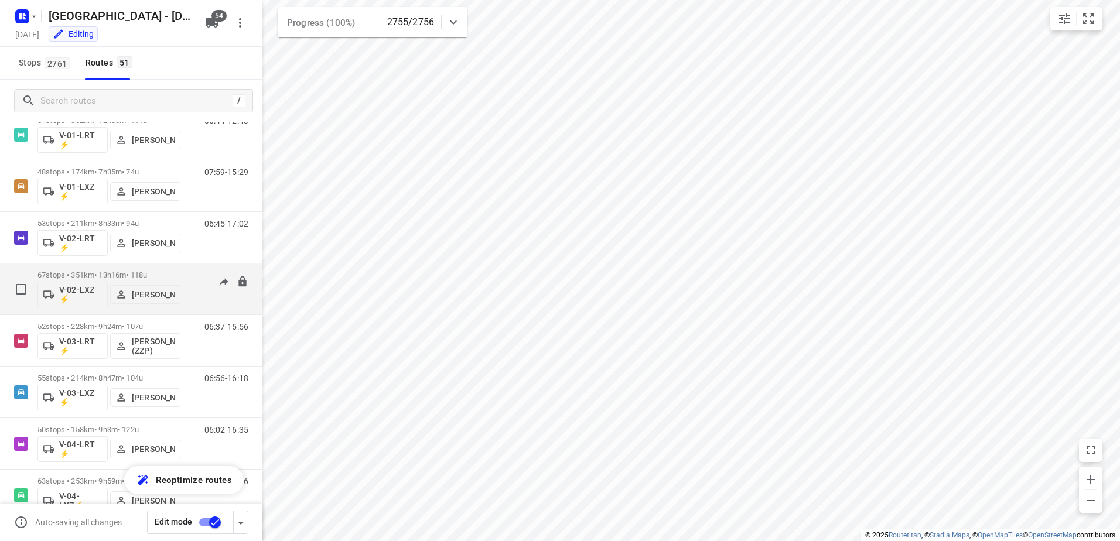
click at [104, 271] on p "67 stops • 351km • 13h16m • 118u" at bounding box center [108, 275] width 143 height 9
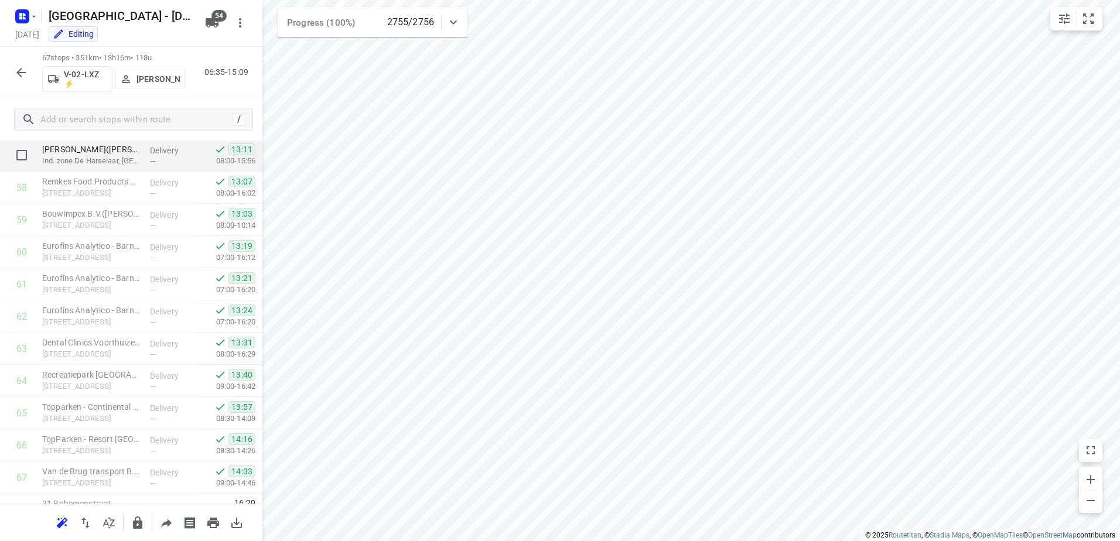
scroll to position [1920, 0]
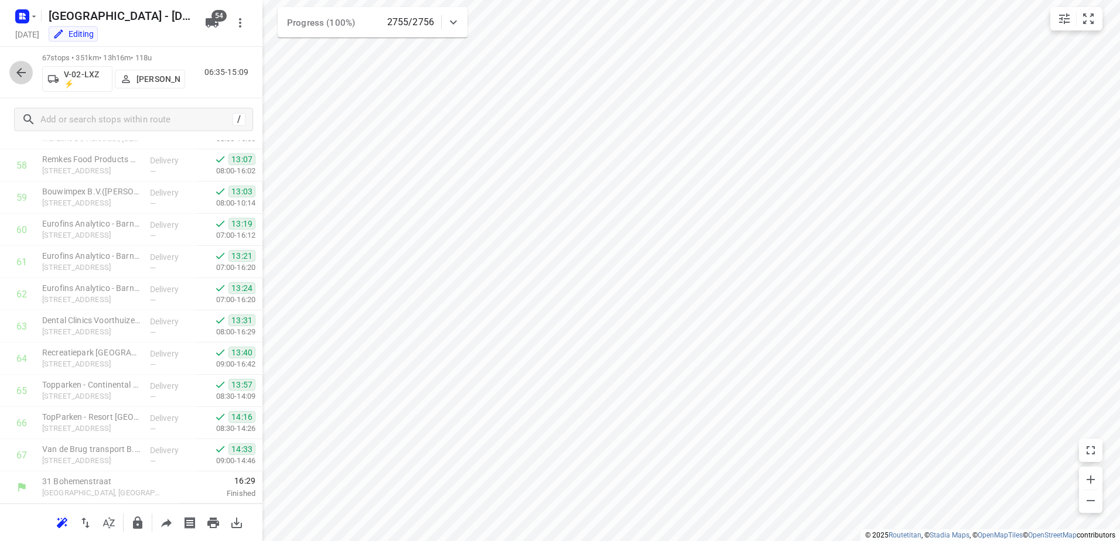
click at [26, 72] on icon "button" at bounding box center [20, 72] width 9 height 9
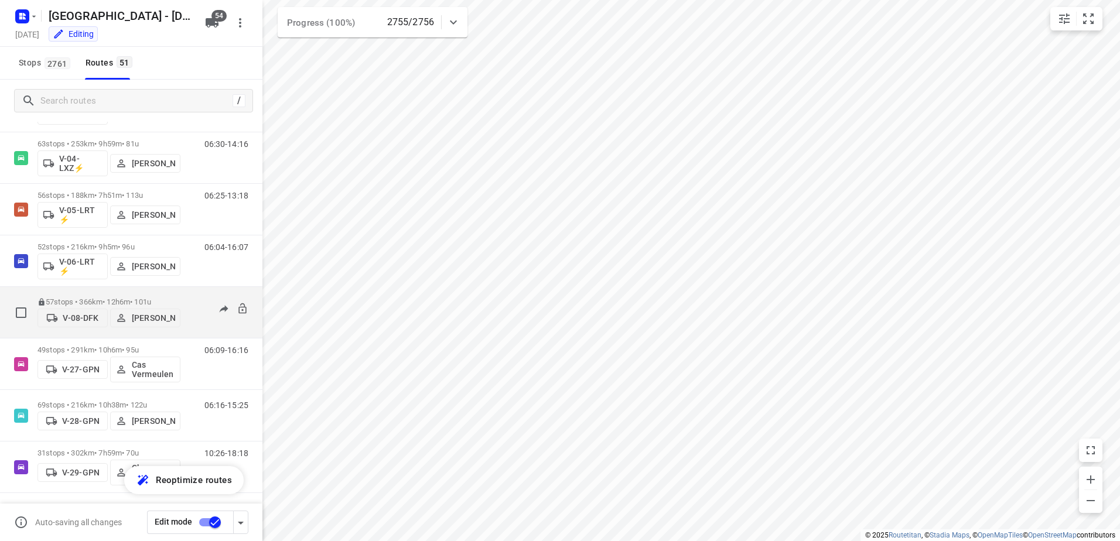
scroll to position [527, 0]
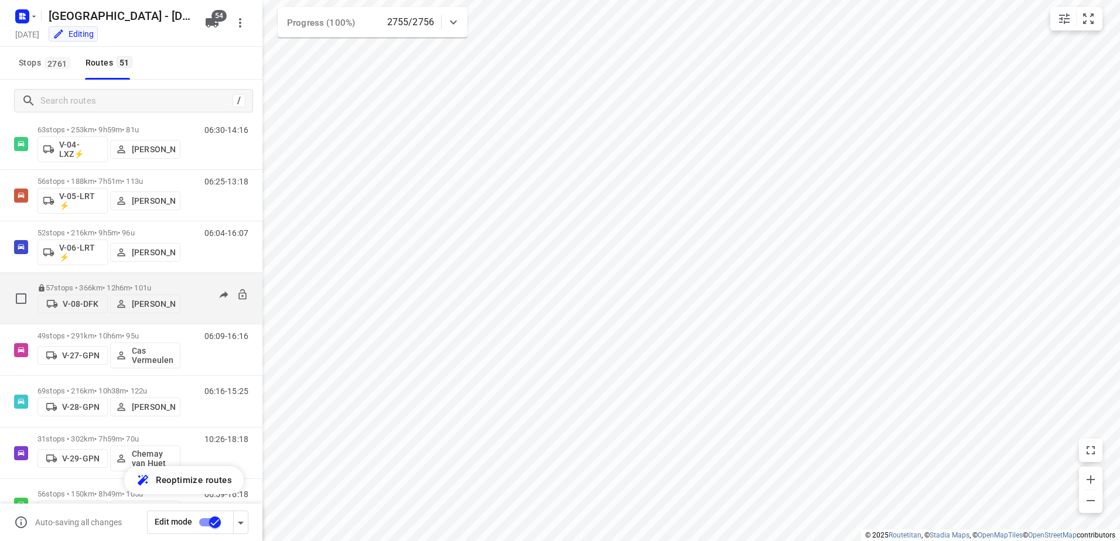
click at [117, 284] on p "57 stops • 366km • 12h6m • 101u" at bounding box center [108, 288] width 143 height 9
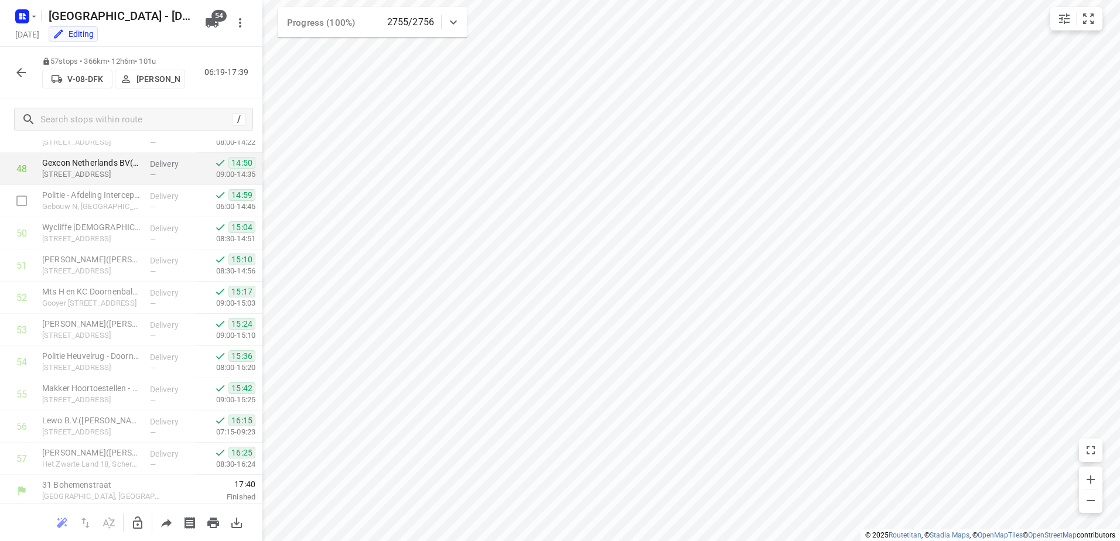
scroll to position [1598, 0]
click at [23, 64] on button "button" at bounding box center [20, 72] width 23 height 23
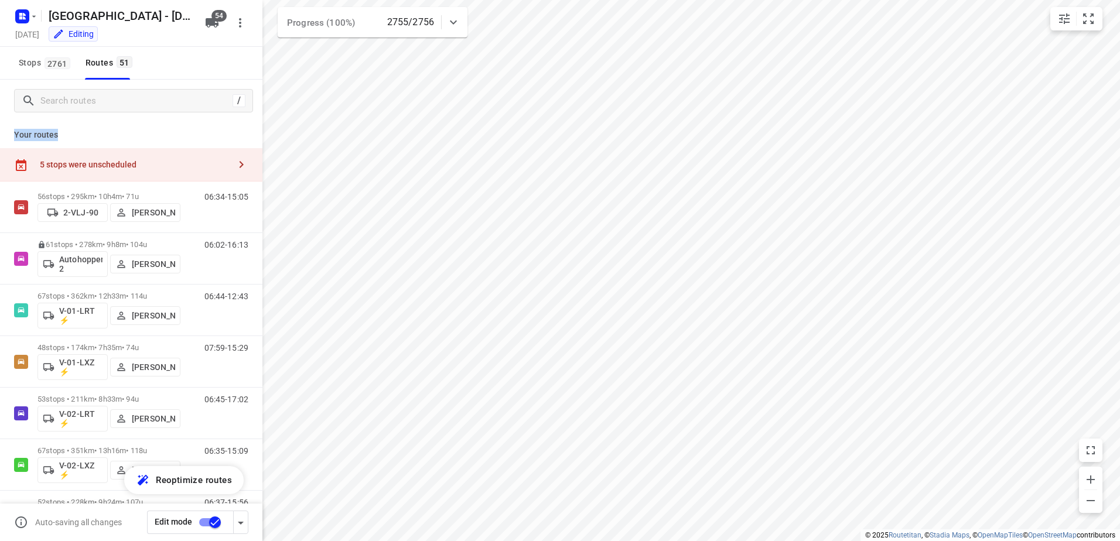
drag, startPoint x: 61, startPoint y: 129, endPoint x: 15, endPoint y: 136, distance: 46.2
click at [15, 136] on p "Your routes" at bounding box center [131, 135] width 234 height 12
drag, startPoint x: 15, startPoint y: 136, endPoint x: 106, endPoint y: 136, distance: 90.8
click at [105, 136] on p "Your routes" at bounding box center [131, 135] width 234 height 12
click at [77, 92] on input "Search routes" at bounding box center [136, 101] width 191 height 18
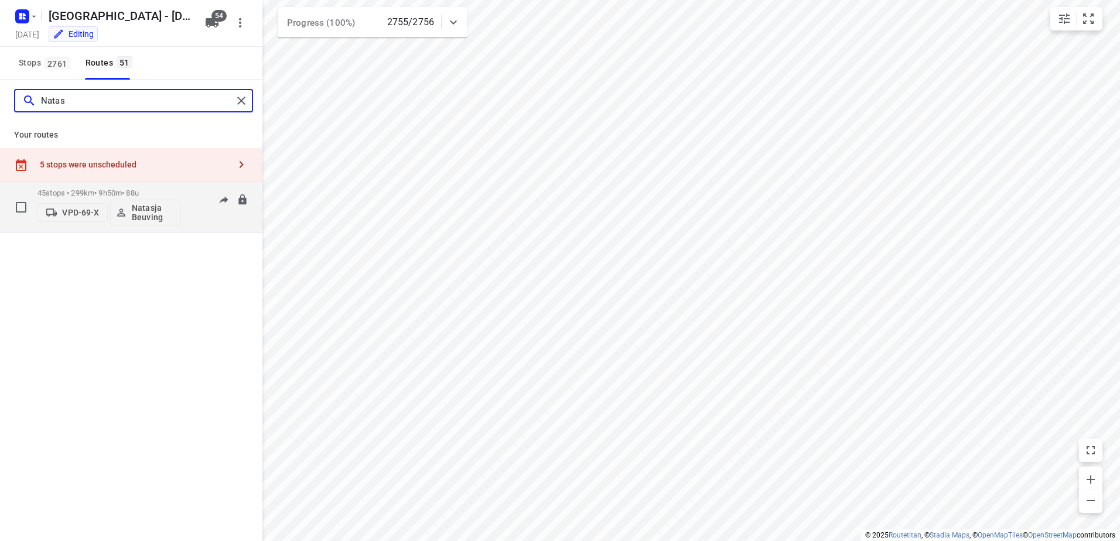
type input "Natas"
click at [88, 195] on p "45 stops • 299km • 9h50m • 88u" at bounding box center [108, 193] width 143 height 9
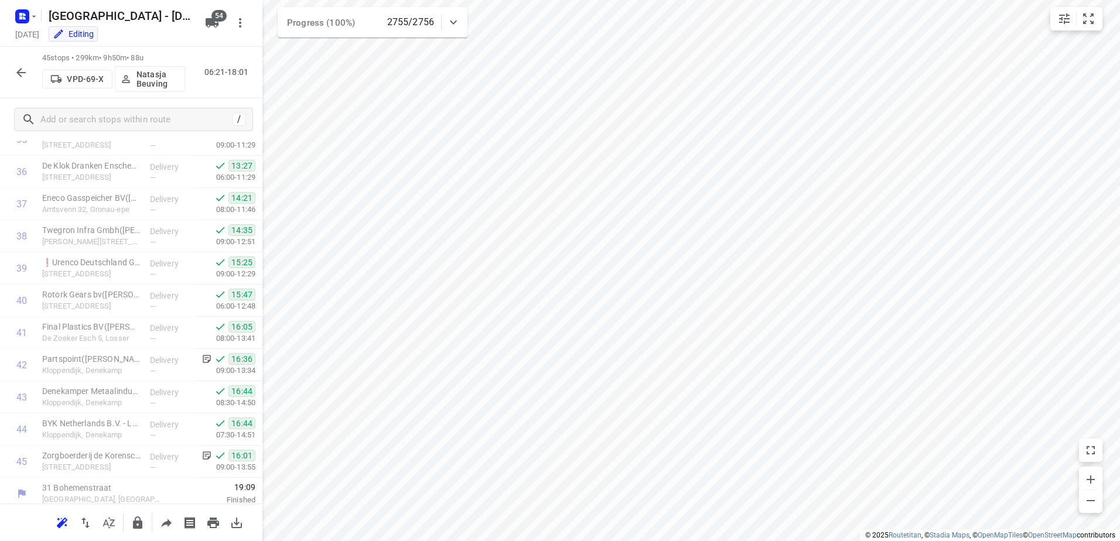
scroll to position [1211, 0]
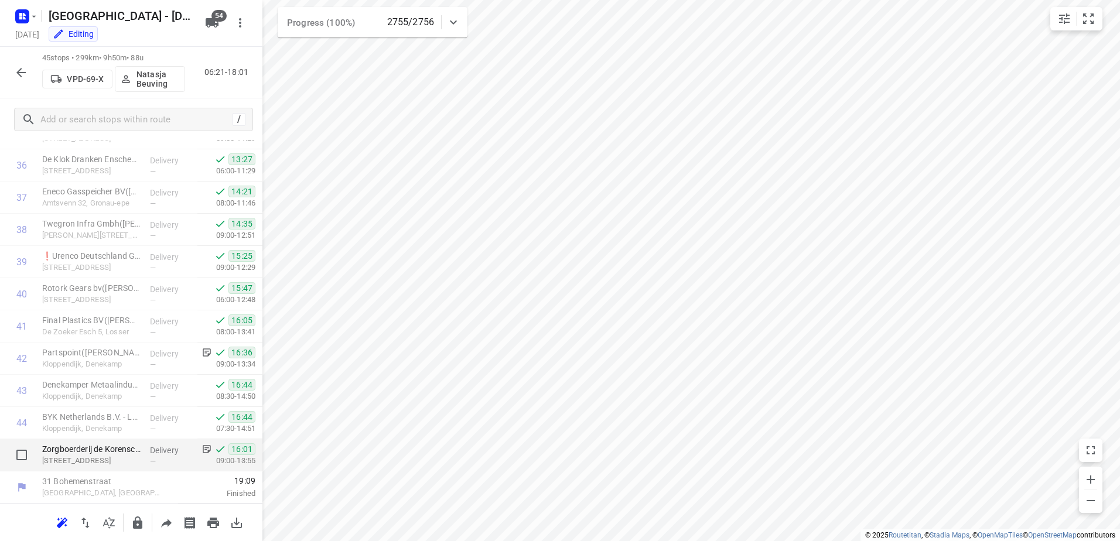
click at [150, 448] on p "Delivery" at bounding box center [171, 451] width 43 height 12
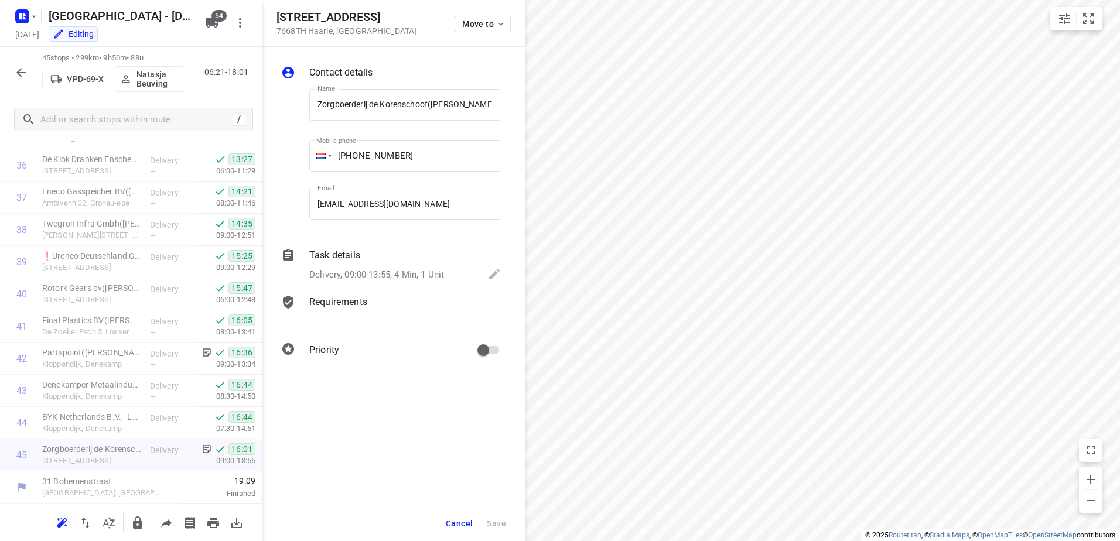
click at [329, 254] on p "Task details" at bounding box center [334, 255] width 51 height 14
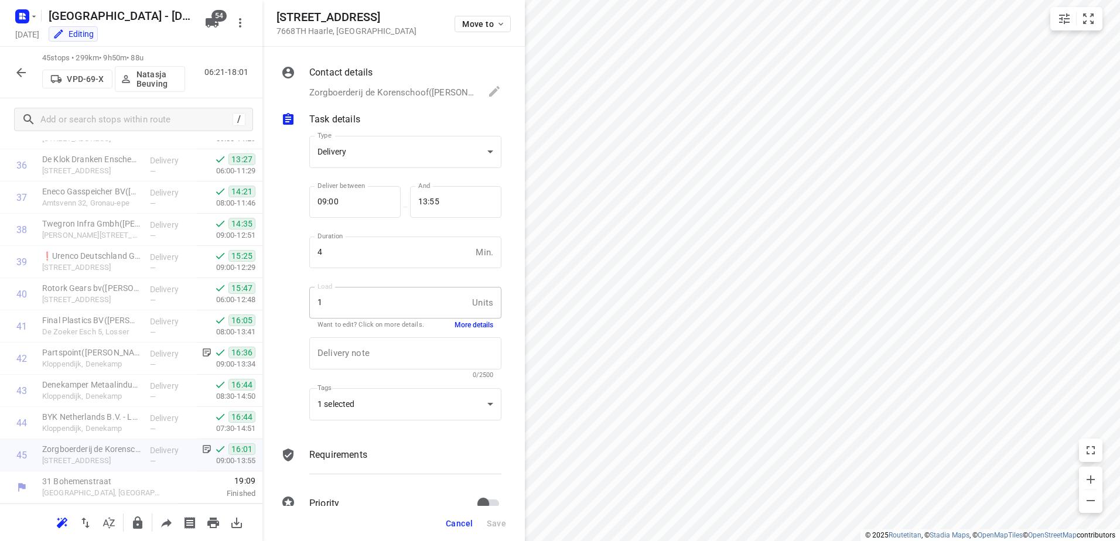
click at [470, 322] on button "More details" at bounding box center [474, 326] width 39 height 10
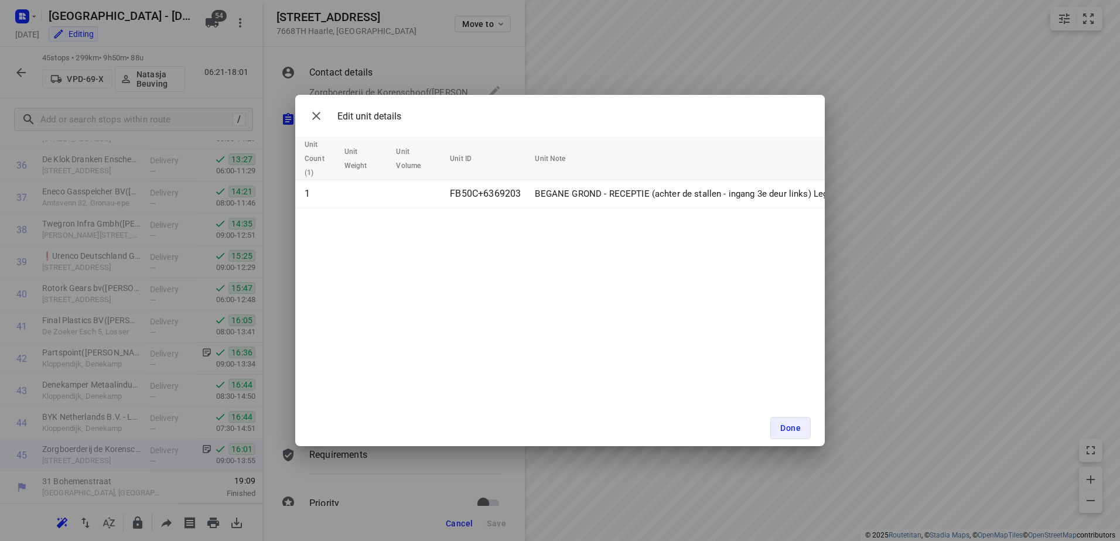
click at [486, 74] on div "Edit unit details Unit Count (1) Unit Weight Unit Volume Unit ID Unit Note 1 FB…" at bounding box center [560, 270] width 1120 height 541
click at [799, 433] on button "Done" at bounding box center [790, 428] width 40 height 22
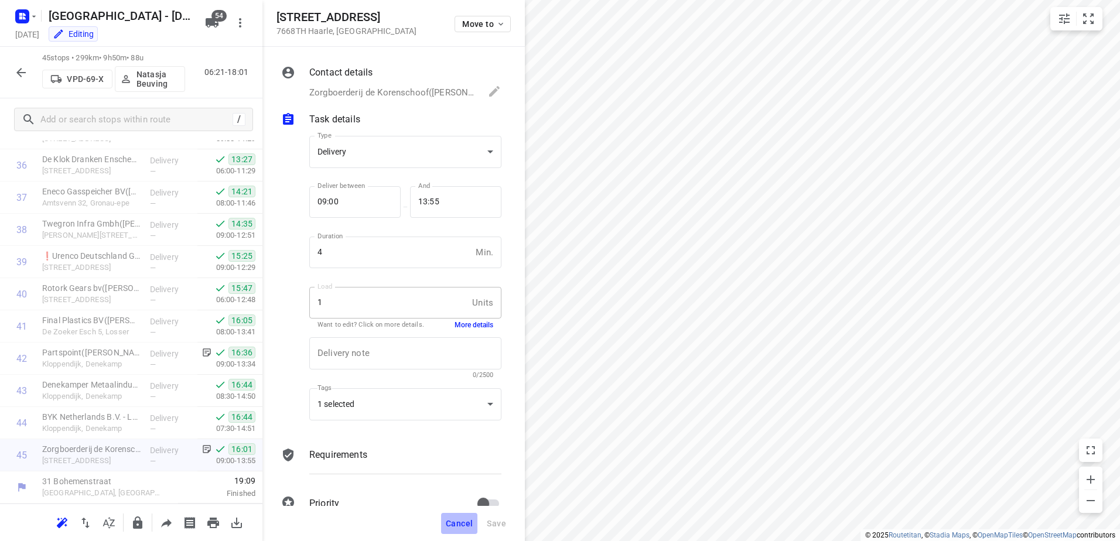
click at [469, 522] on span "Cancel" at bounding box center [459, 523] width 27 height 9
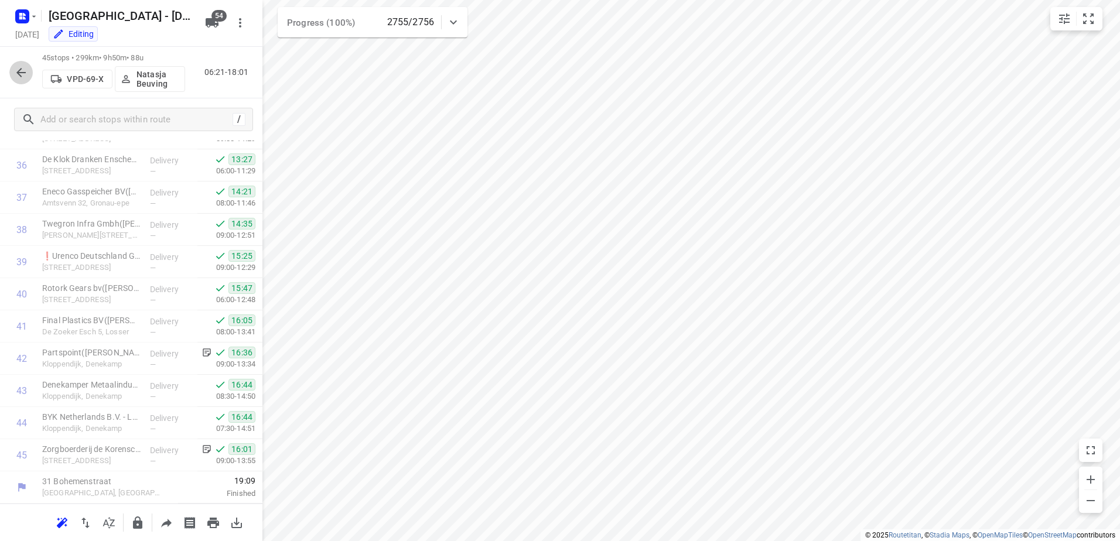
click at [27, 74] on icon "button" at bounding box center [21, 73] width 14 height 14
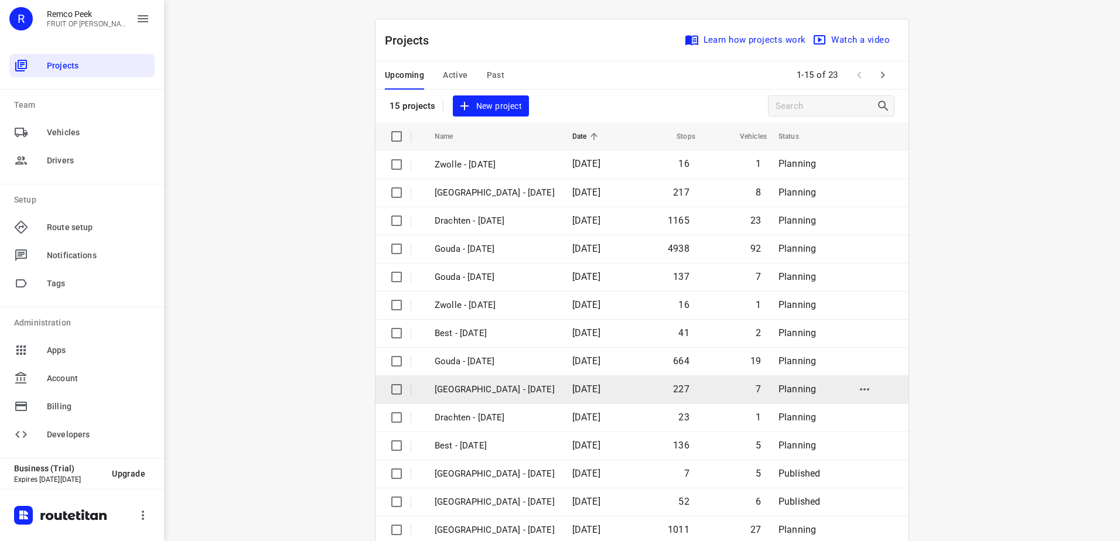
scroll to position [51, 0]
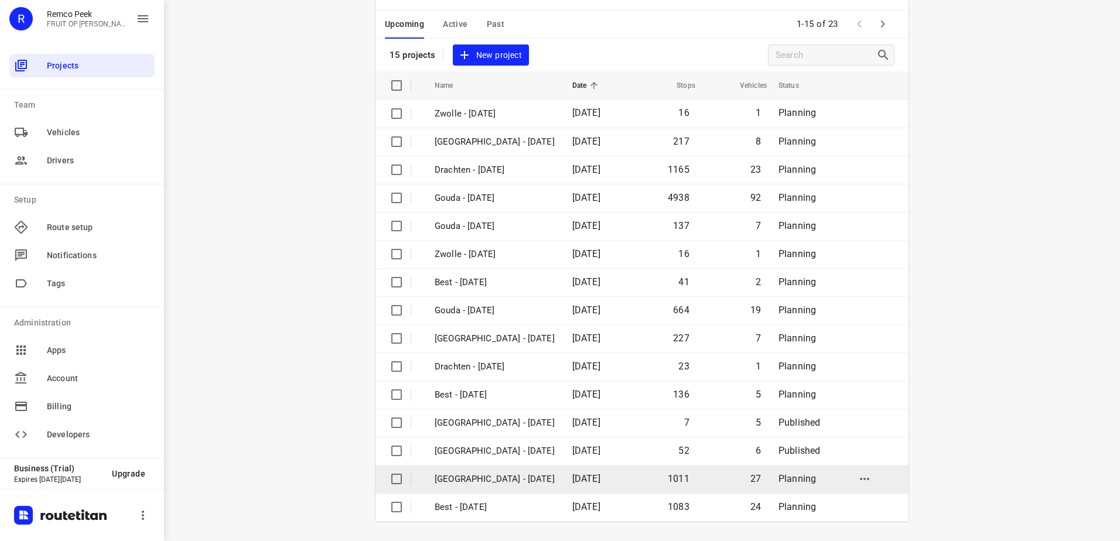
click at [469, 485] on p "[GEOGRAPHIC_DATA] - [DATE]" at bounding box center [495, 479] width 120 height 13
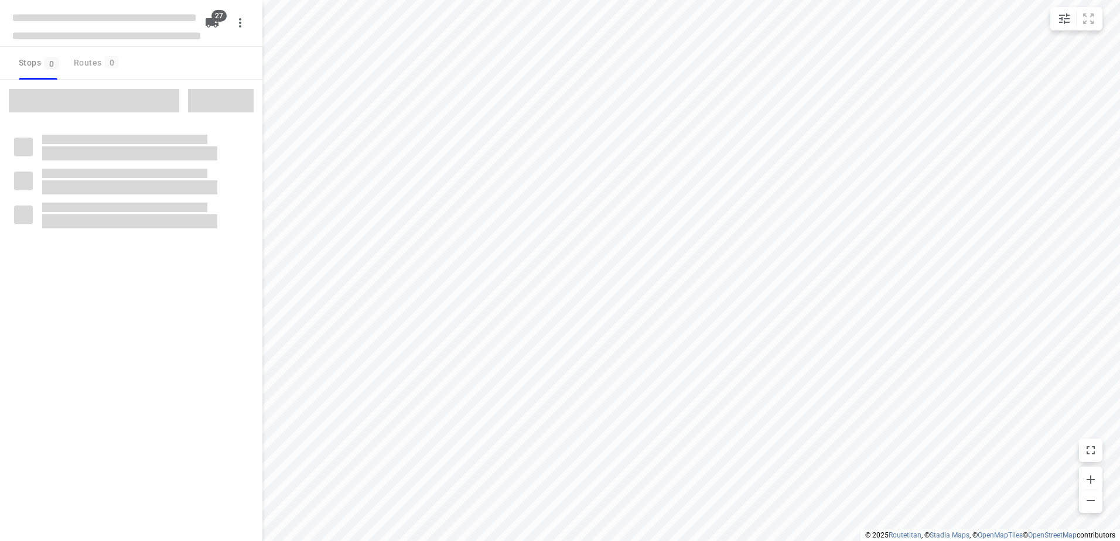
type input "distance"
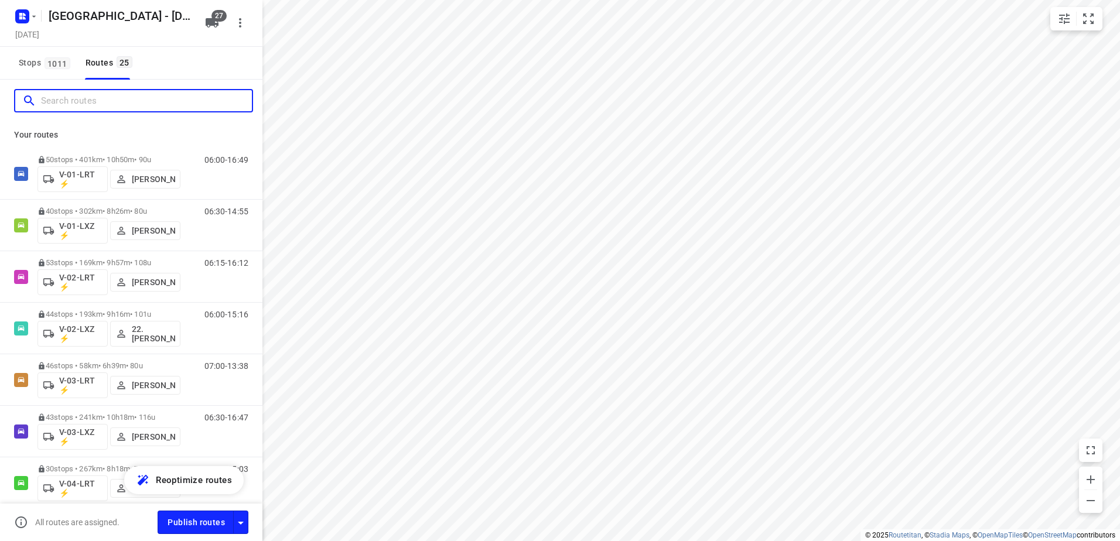
click at [124, 98] on input "Search routes" at bounding box center [146, 101] width 211 height 18
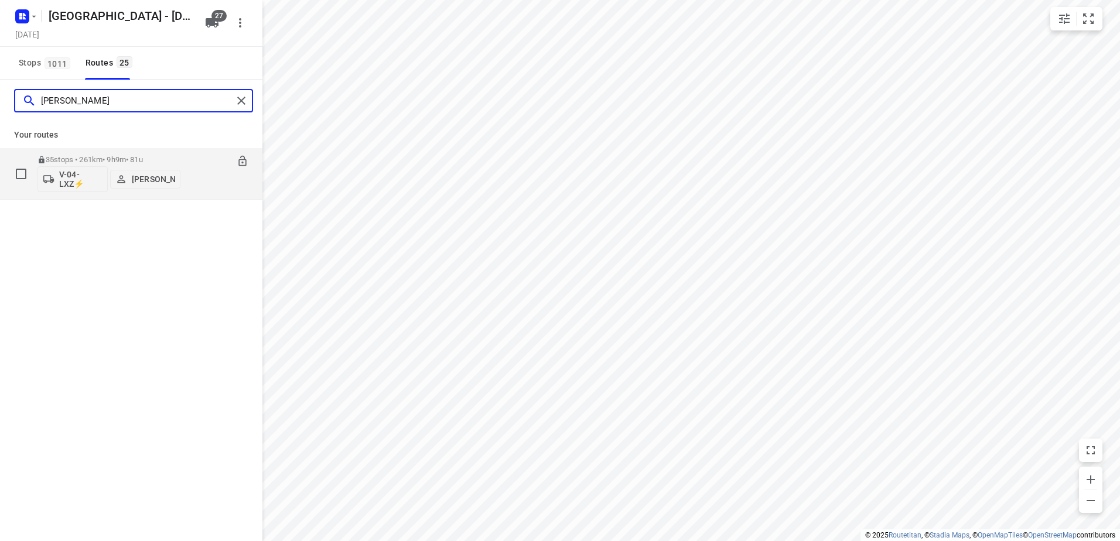
type input "Kevin"
click at [101, 152] on div "35 stops • 261km • 9h9m • 81u V-04-LXZ⚡ Kevin Kroesse" at bounding box center [108, 173] width 143 height 49
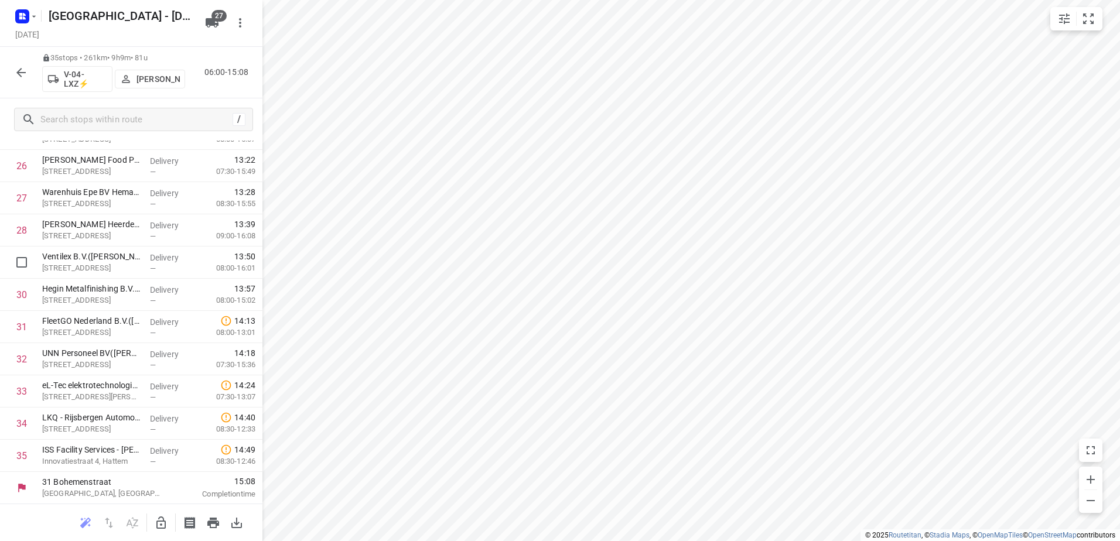
scroll to position [855, 0]
click at [22, 72] on icon "button" at bounding box center [20, 72] width 9 height 9
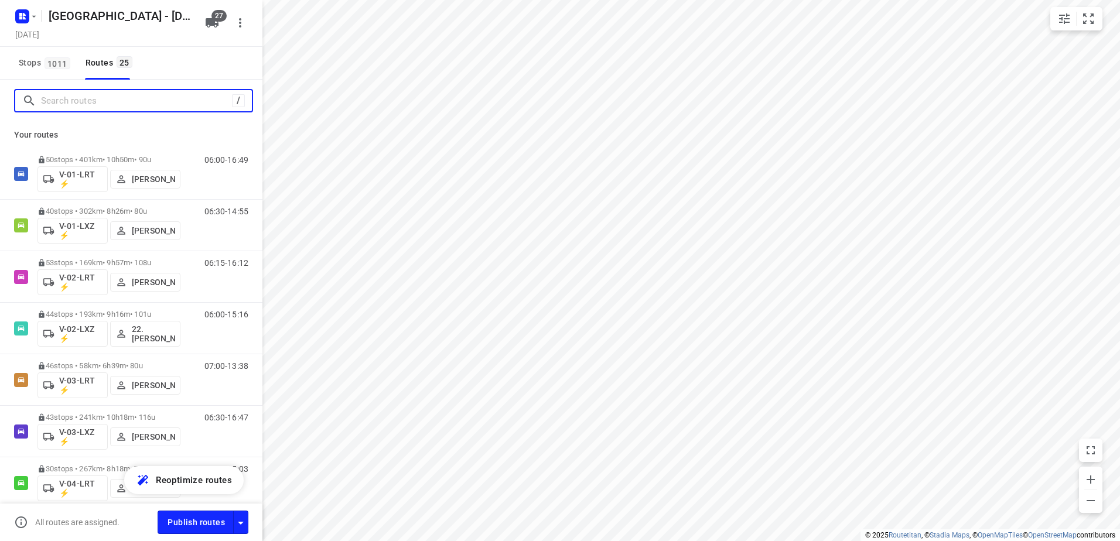
click at [115, 104] on input "Search routes" at bounding box center [136, 101] width 191 height 18
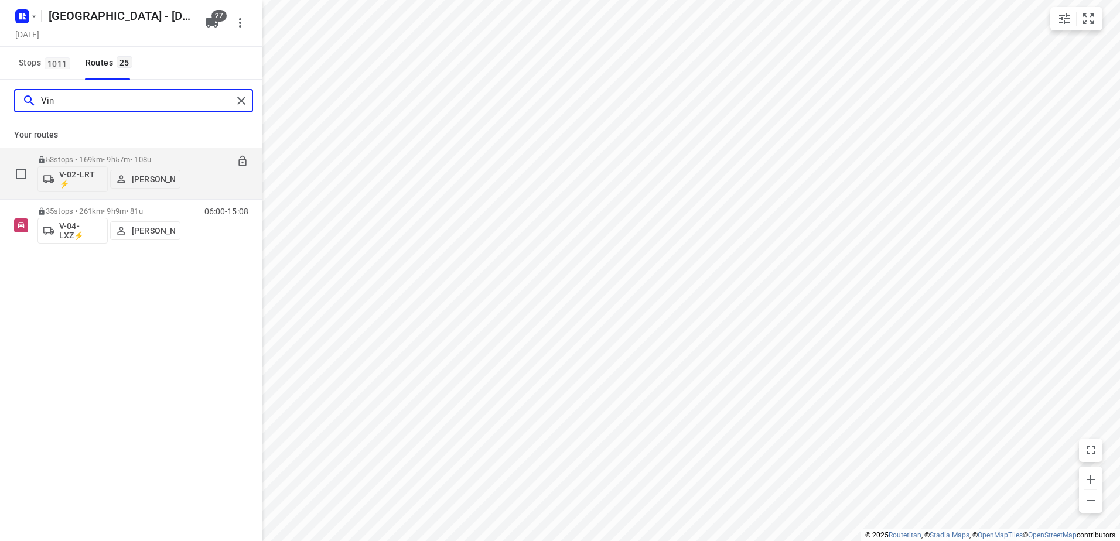
type input "Vin"
click at [108, 155] on p "53 stops • 169km • 9h57m • 108u" at bounding box center [108, 159] width 143 height 9
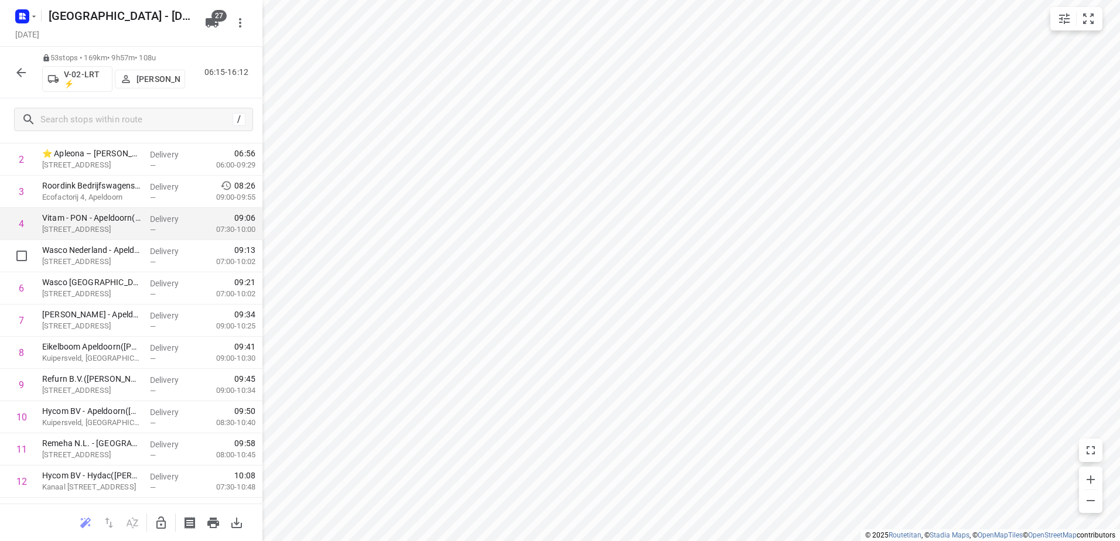
scroll to position [0, 0]
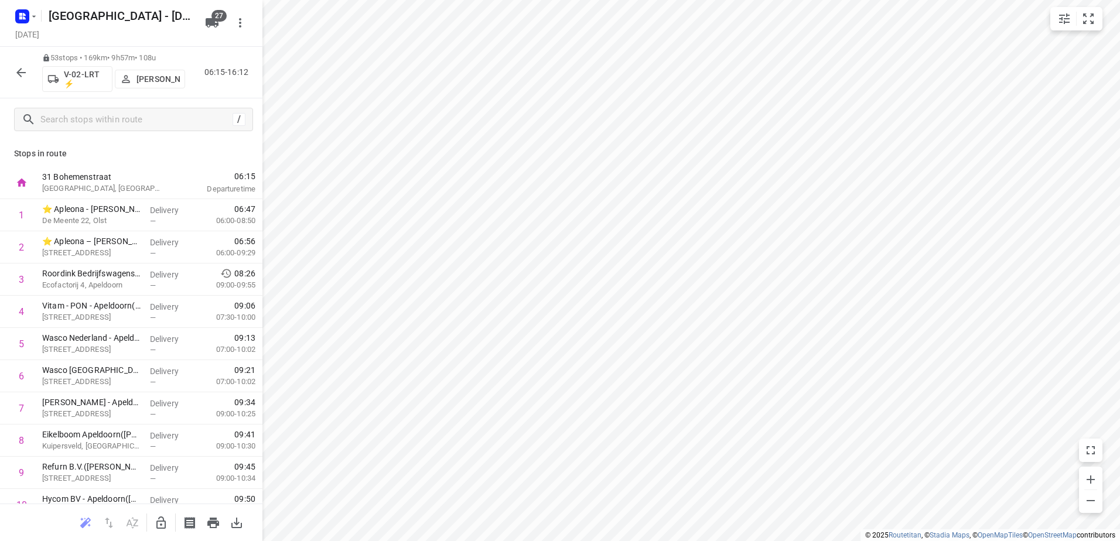
click at [149, 75] on p "[PERSON_NAME]" at bounding box center [158, 78] width 43 height 9
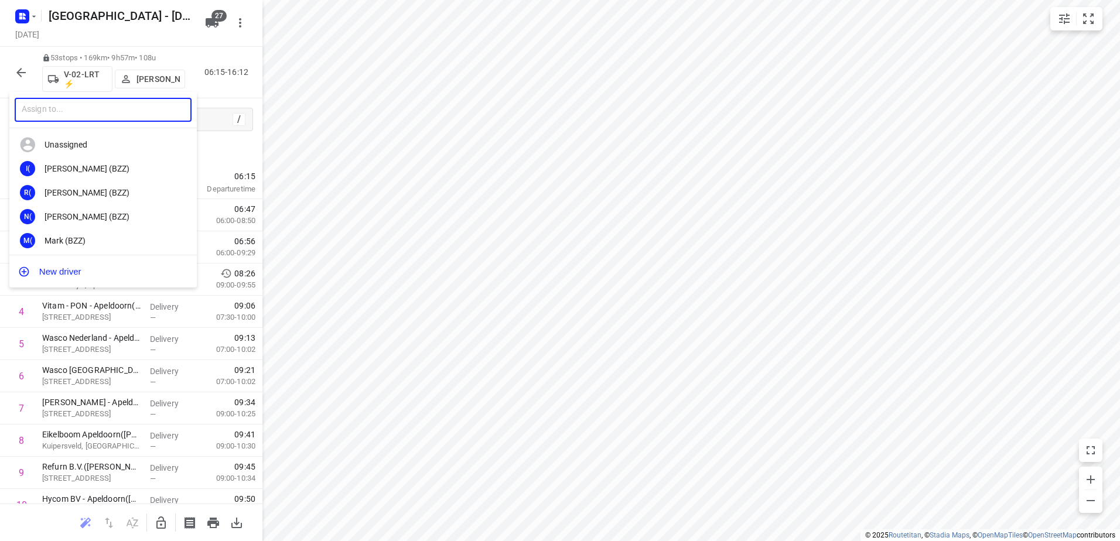
click at [148, 113] on input "text" at bounding box center [103, 110] width 177 height 24
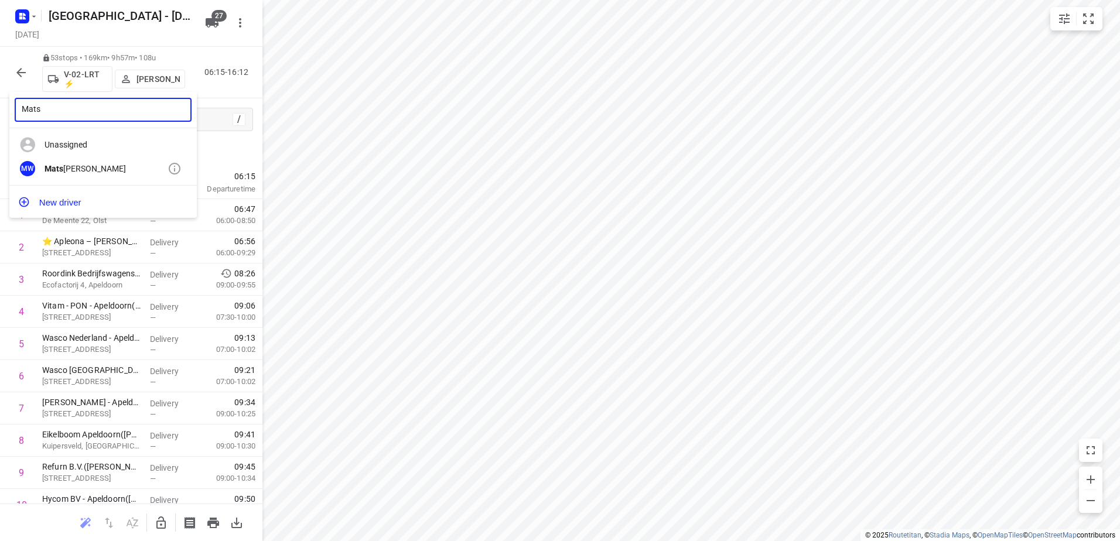
type input "Mats"
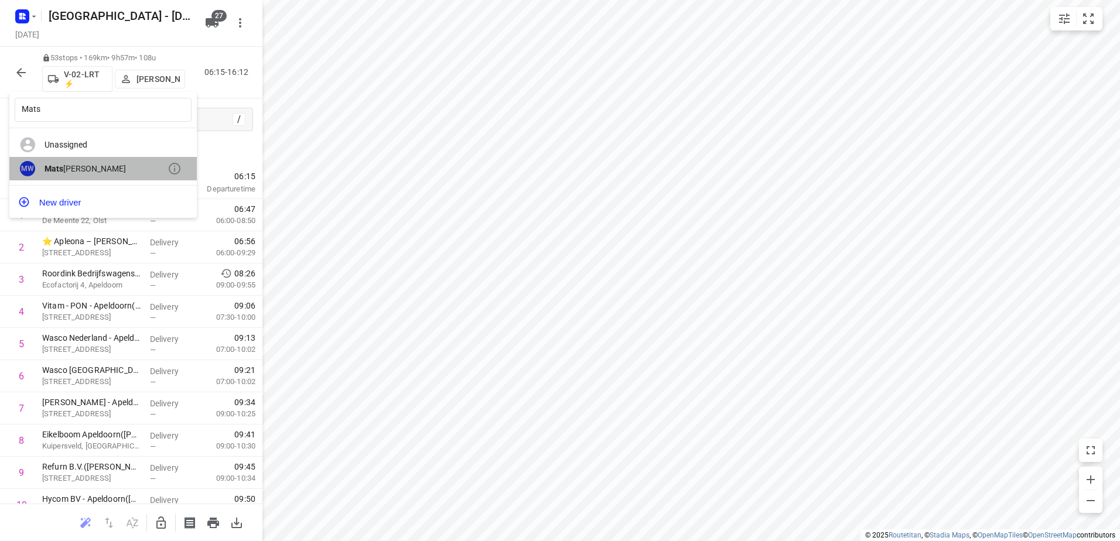
click at [79, 166] on div "[PERSON_NAME]" at bounding box center [106, 168] width 123 height 9
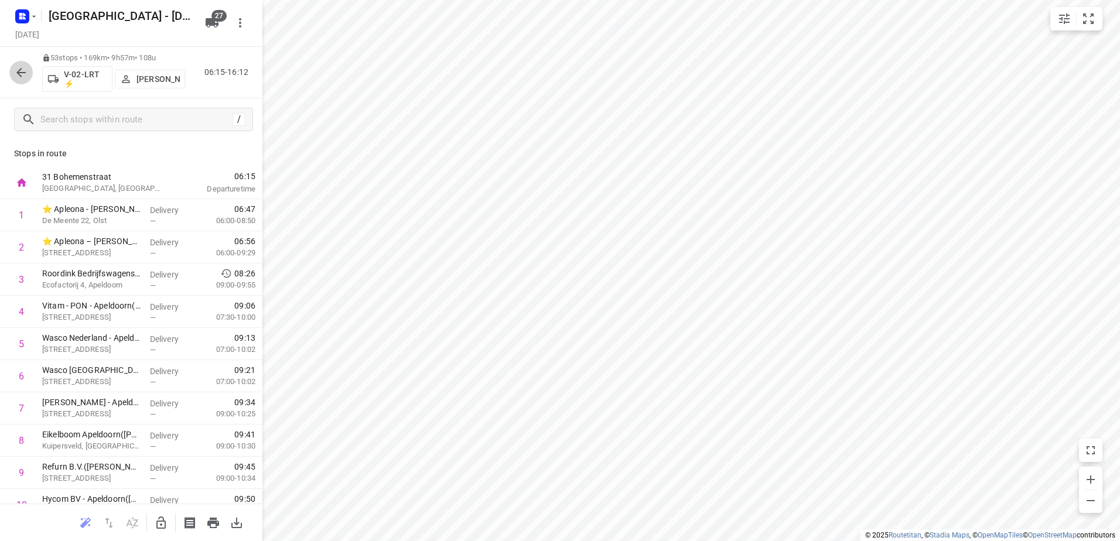
click at [28, 73] on button "button" at bounding box center [20, 72] width 23 height 23
